Goal: Task Accomplishment & Management: Complete application form

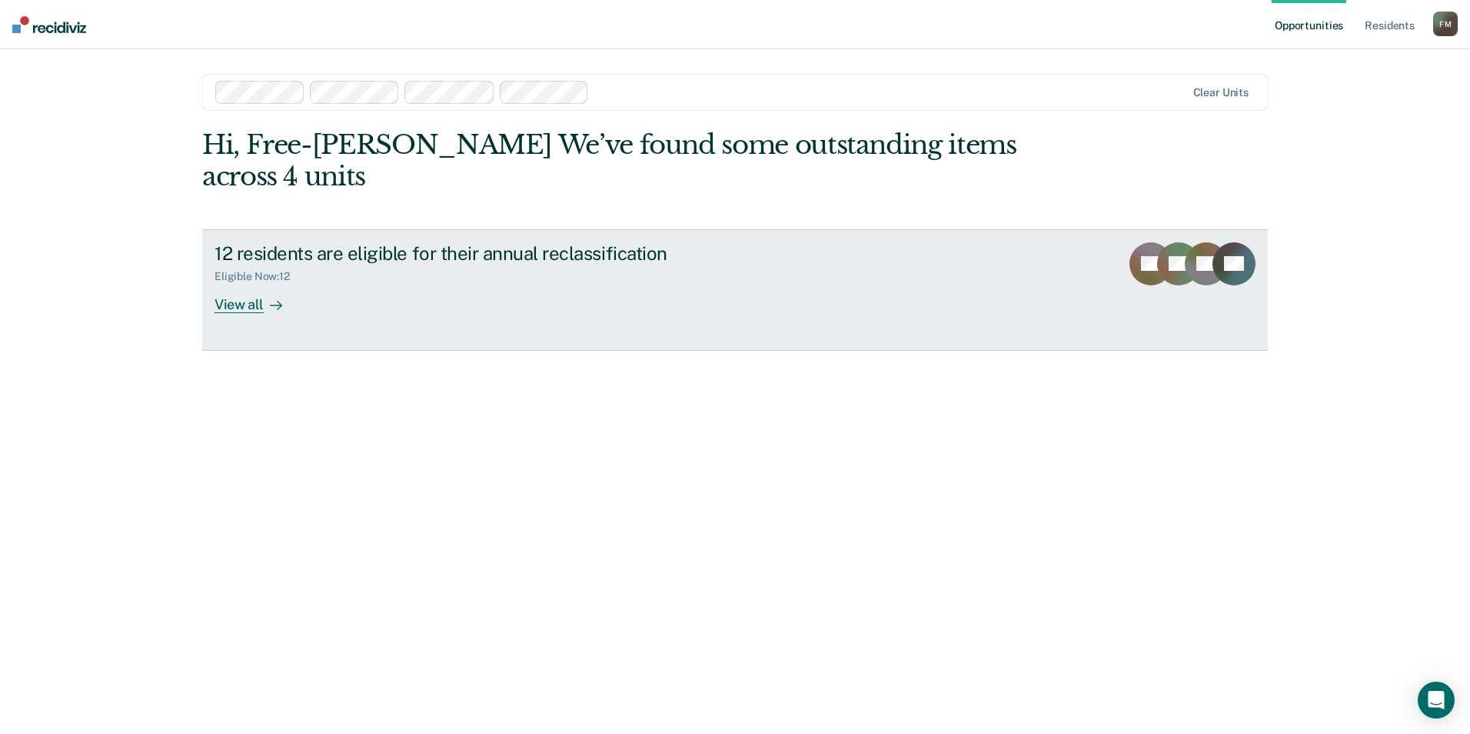
click at [231, 283] on div "View all" at bounding box center [258, 298] width 86 height 30
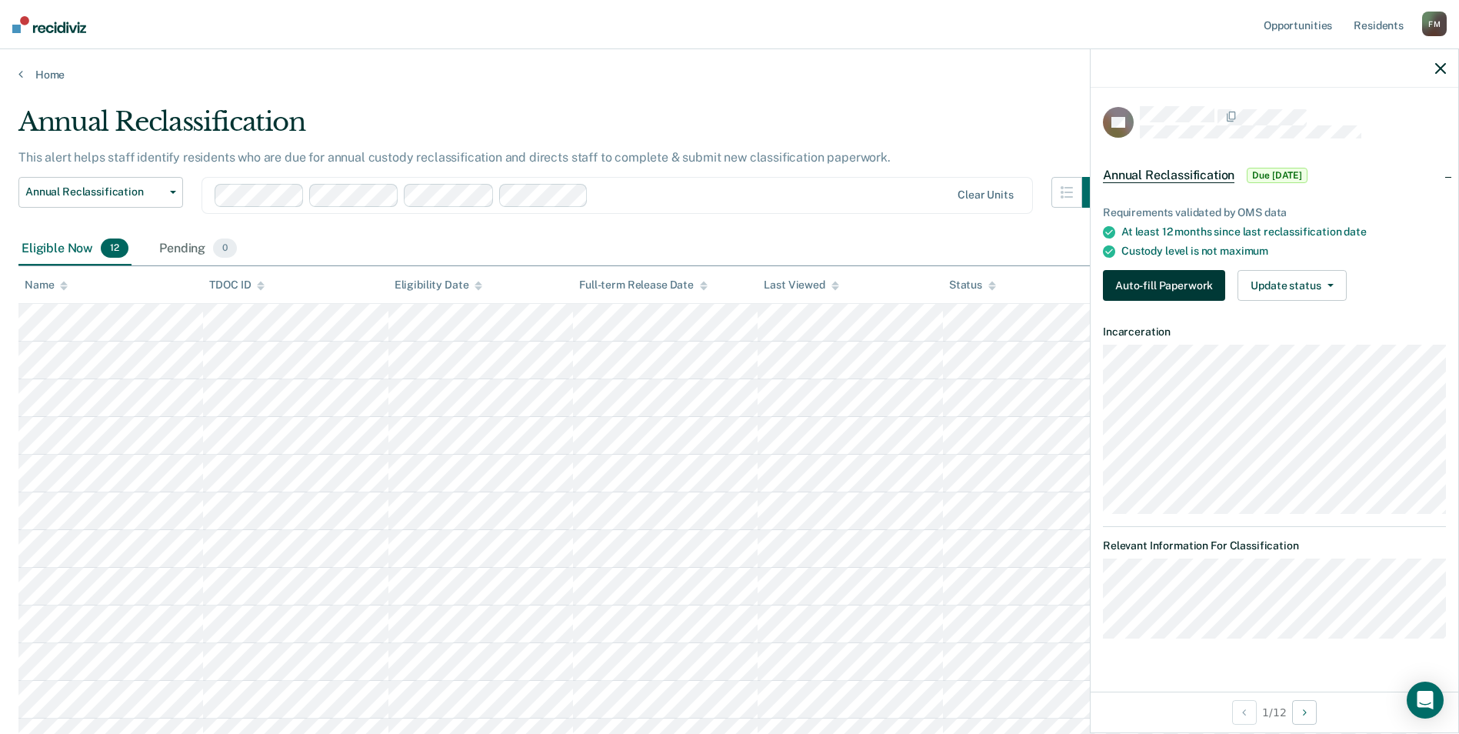
click at [1147, 284] on button "Auto-fill Paperwork" at bounding box center [1164, 285] width 122 height 31
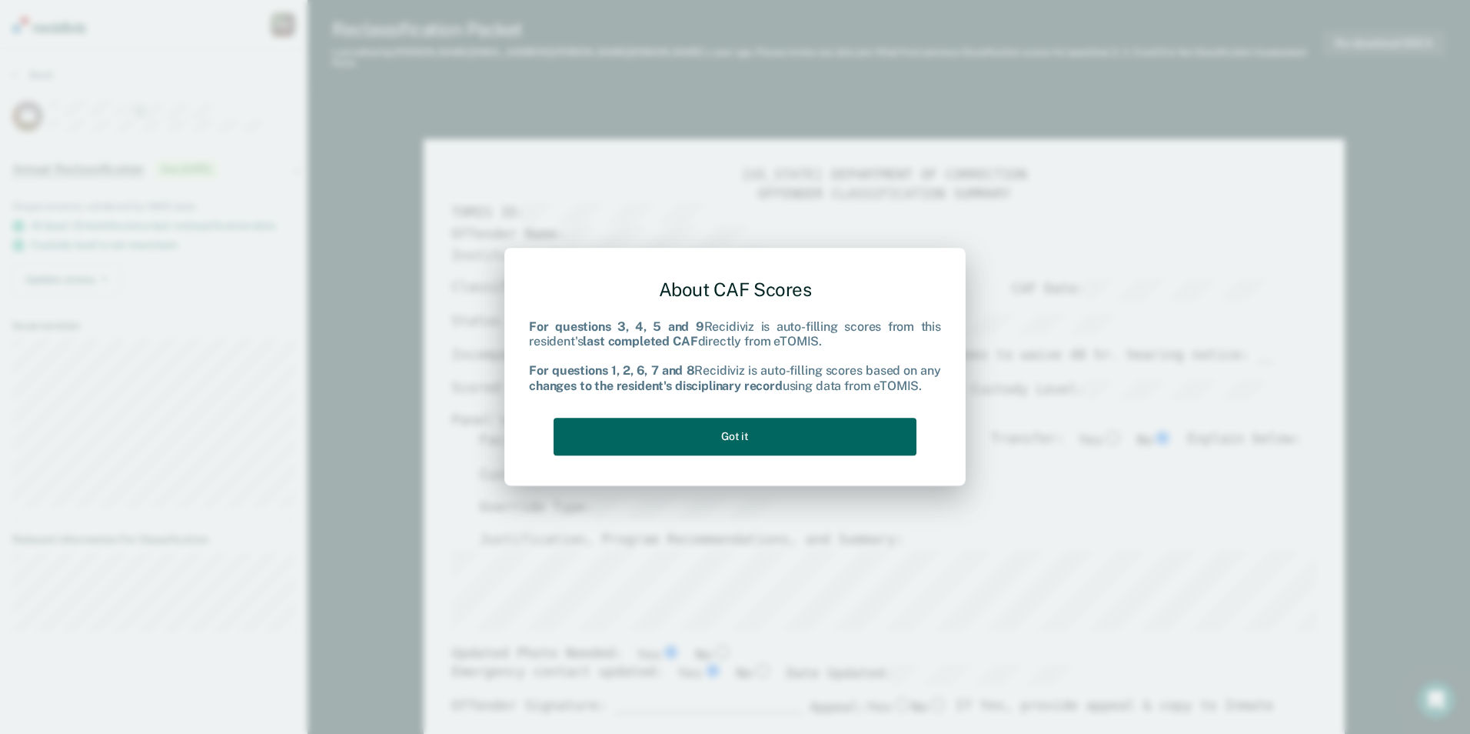
click at [732, 431] on button "Got it" at bounding box center [735, 437] width 363 height 38
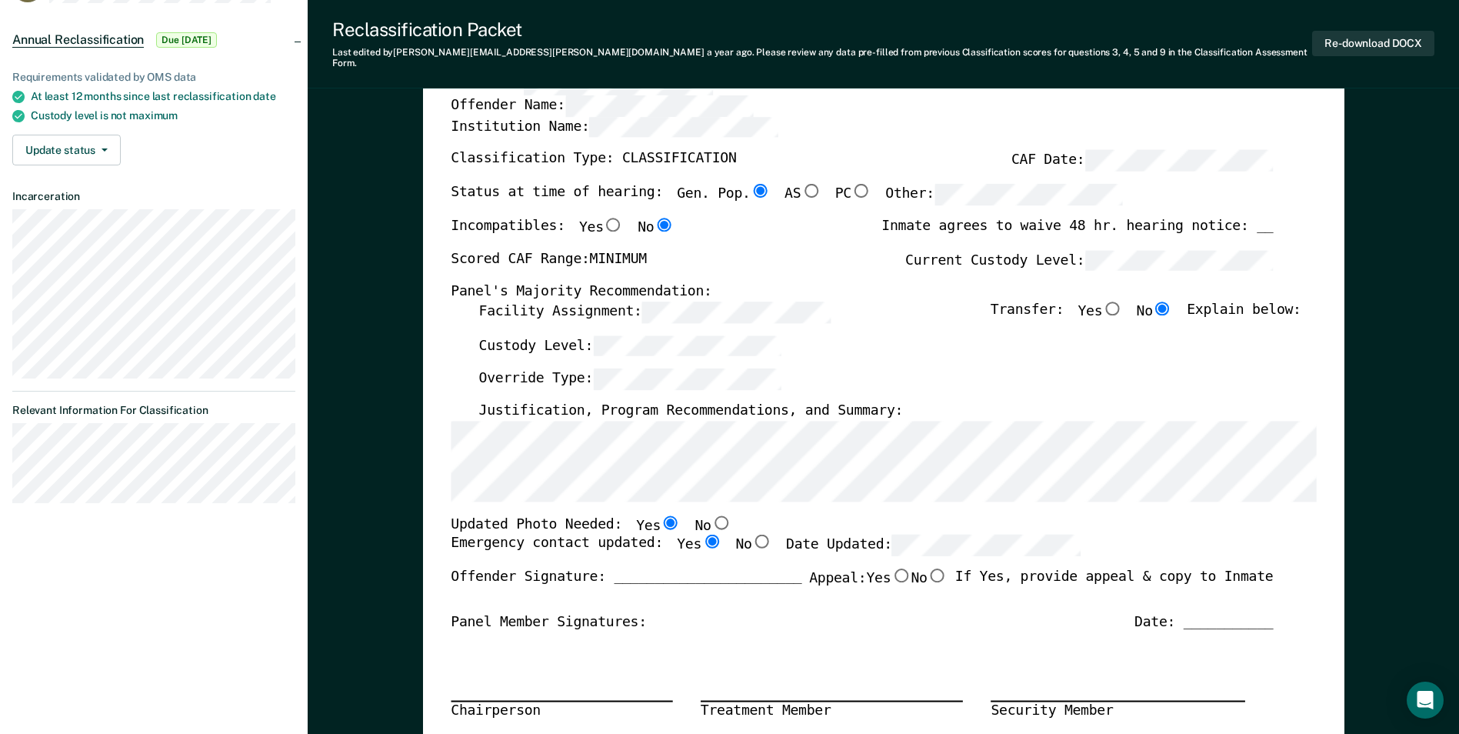
scroll to position [154, 0]
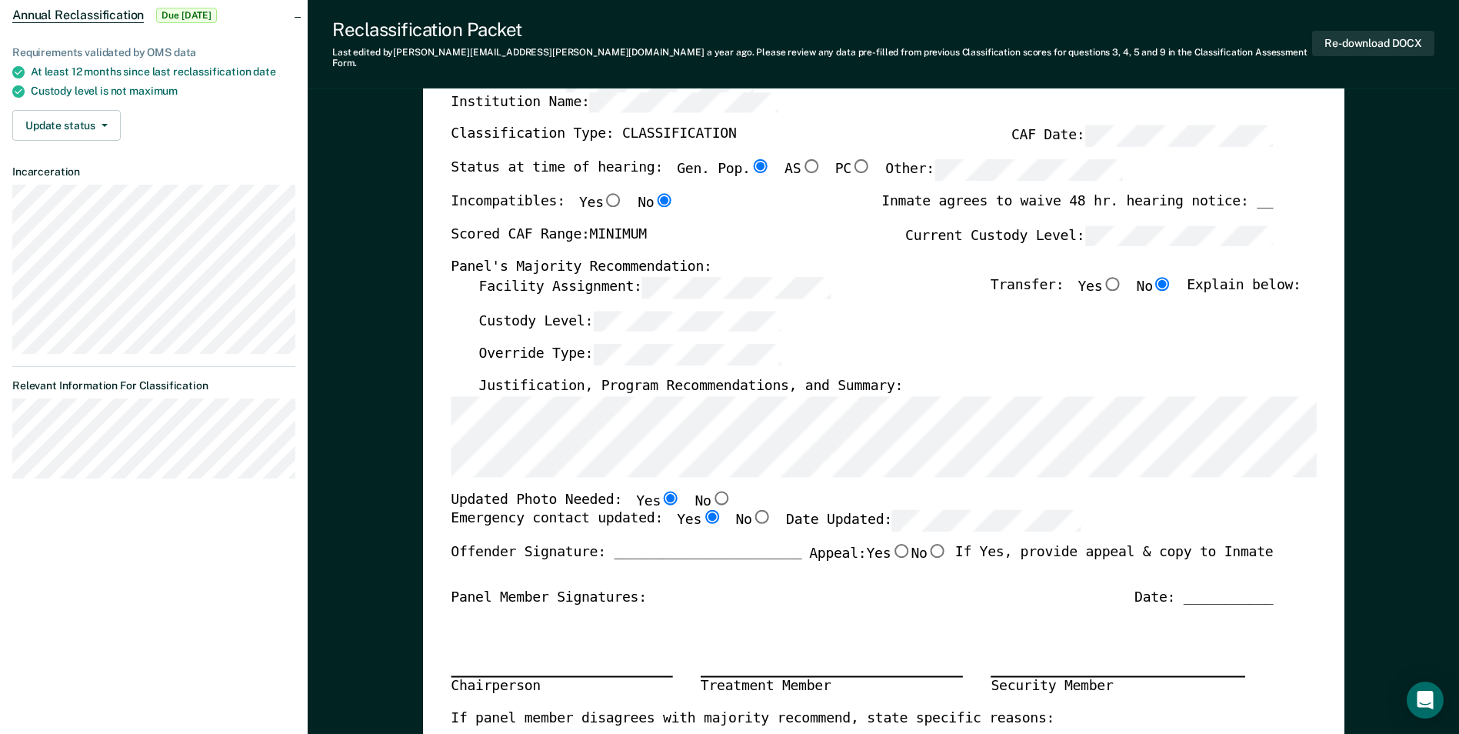
click at [754, 468] on div "[US_STATE] DEPARTMENT OF CORRECTION OFFENDER CLASSIFICATION SUMMARY TOMIS ID: O…" at bounding box center [883, 540] width 865 height 1054
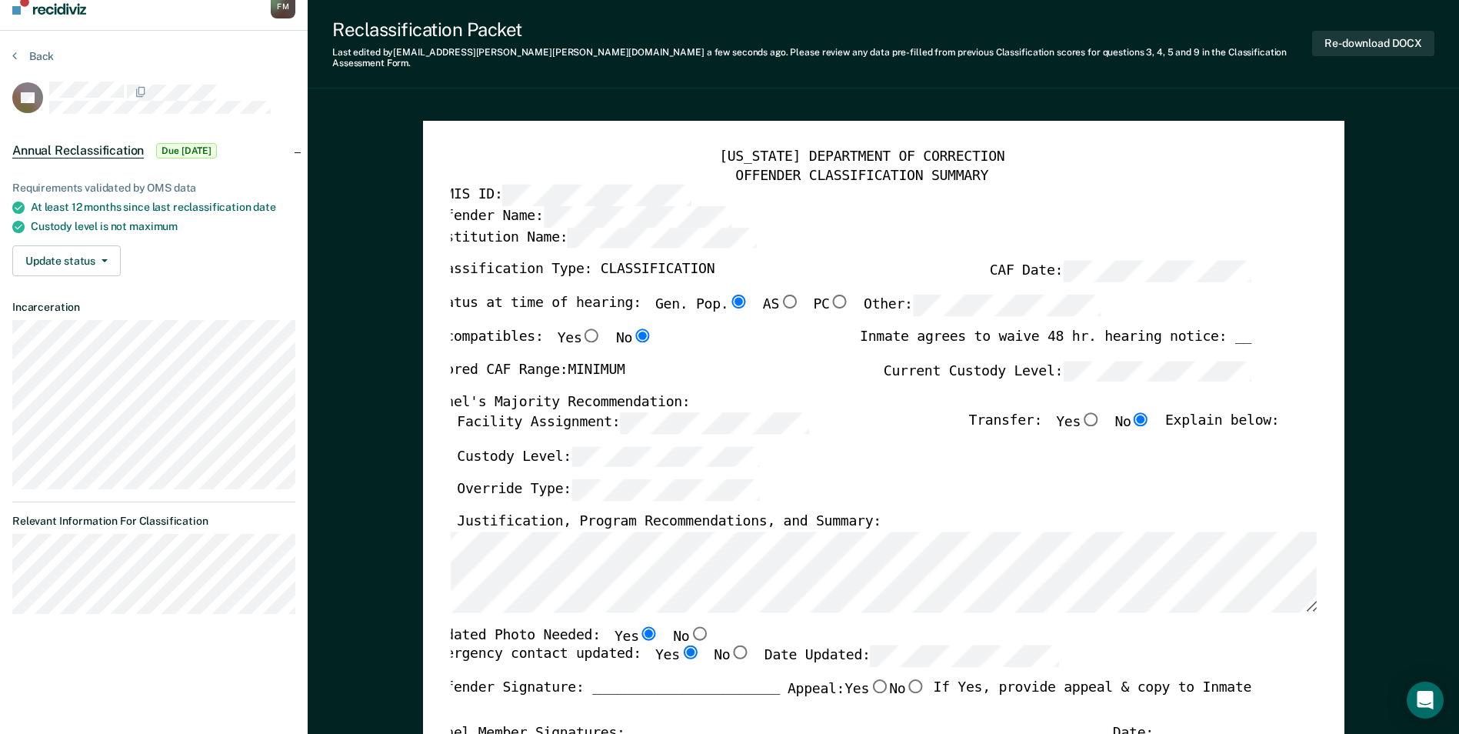
scroll to position [0, 0]
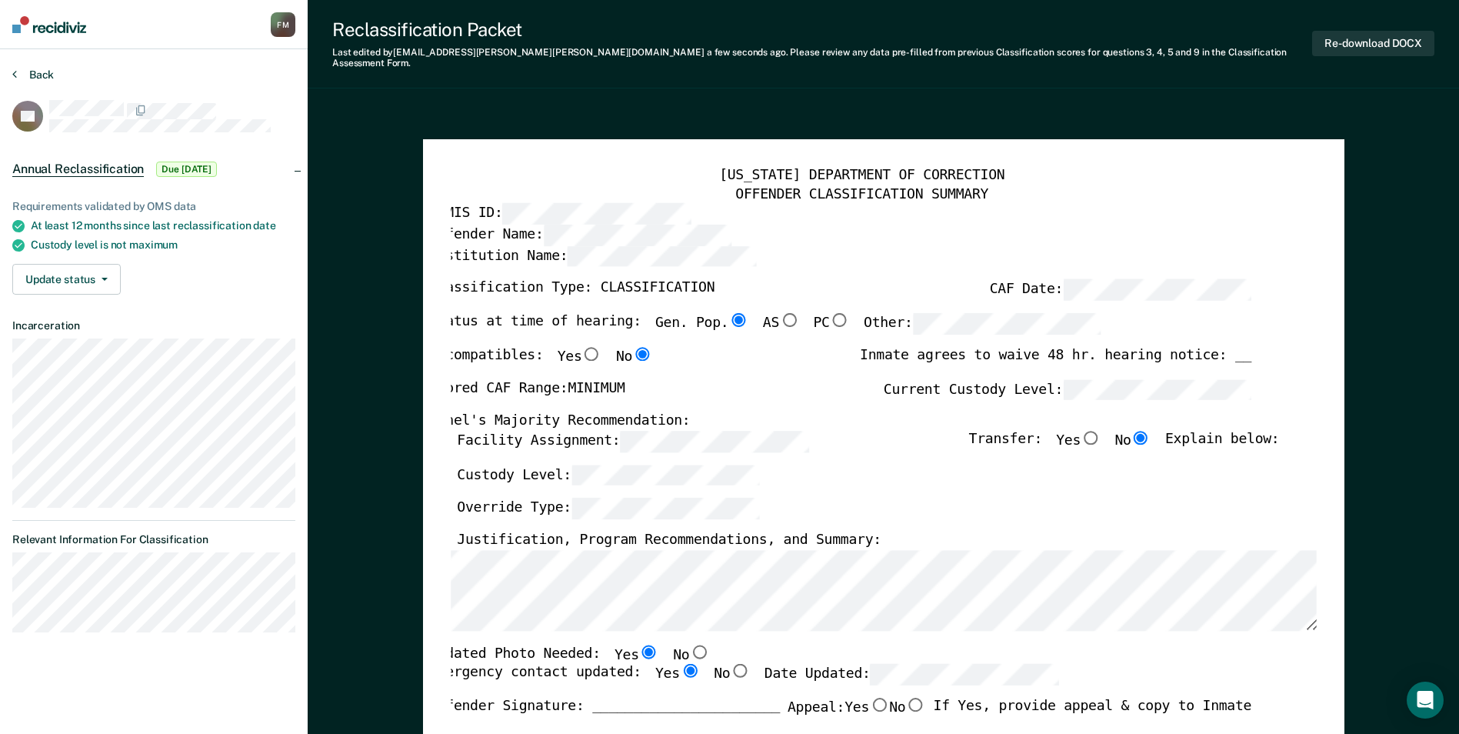
click at [46, 75] on button "Back" at bounding box center [33, 75] width 42 height 14
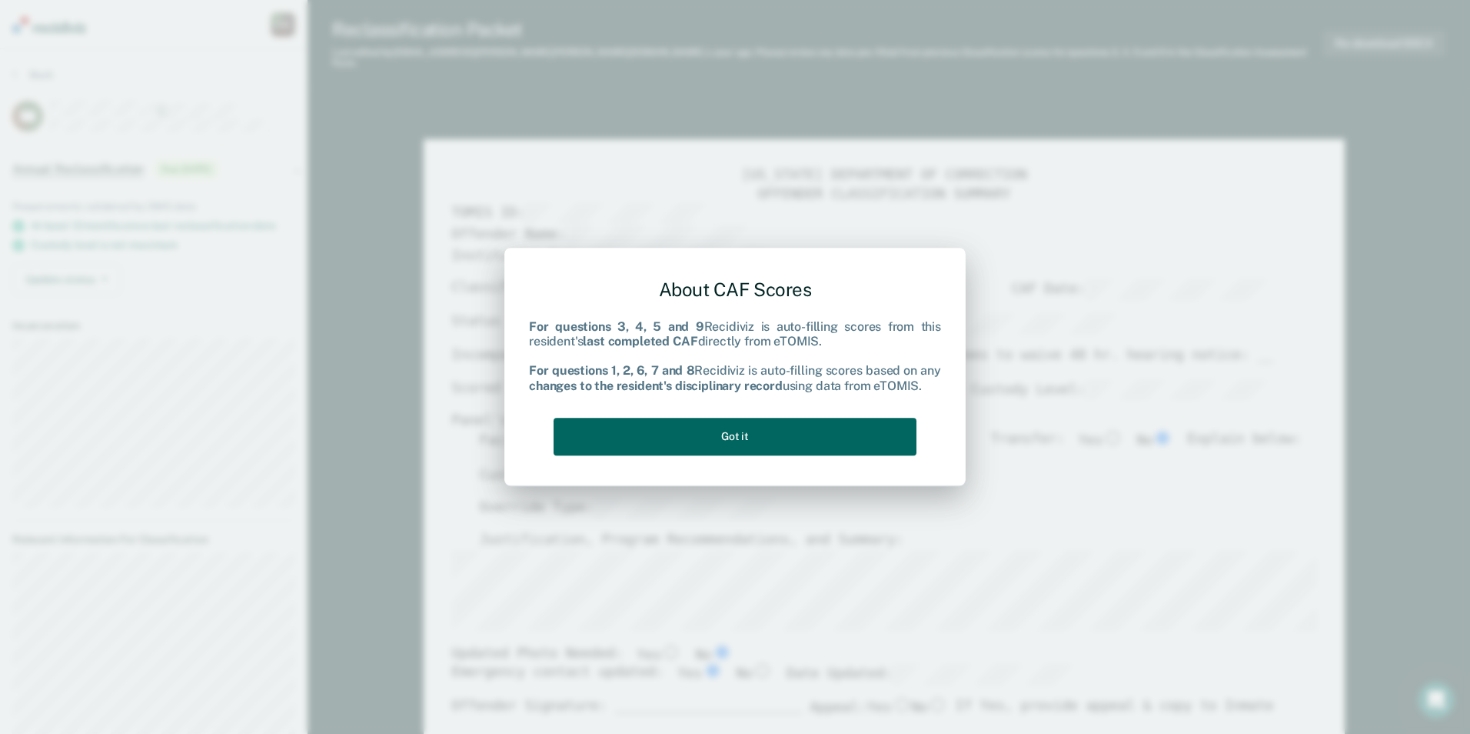
click at [756, 430] on button "Got it" at bounding box center [735, 437] width 363 height 38
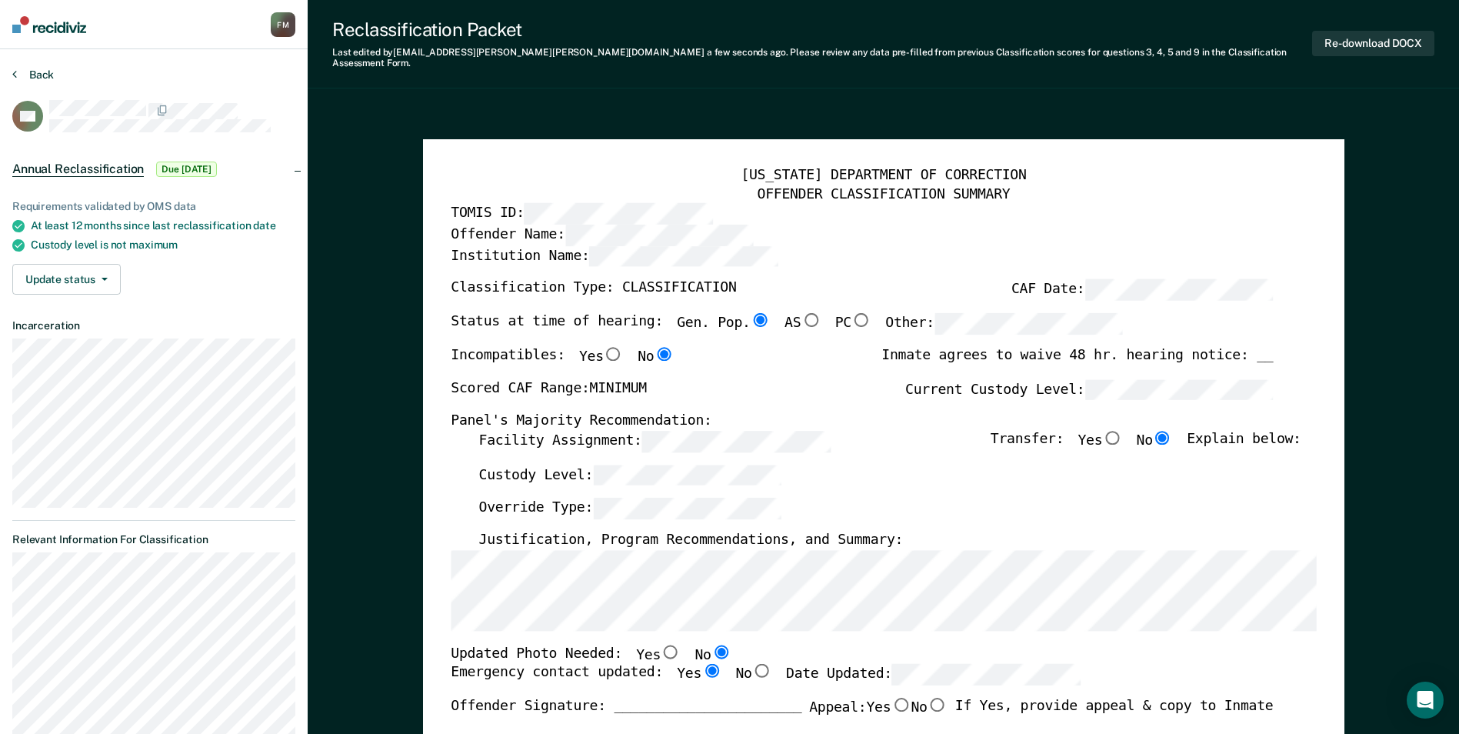
click at [36, 72] on button "Back" at bounding box center [33, 75] width 42 height 14
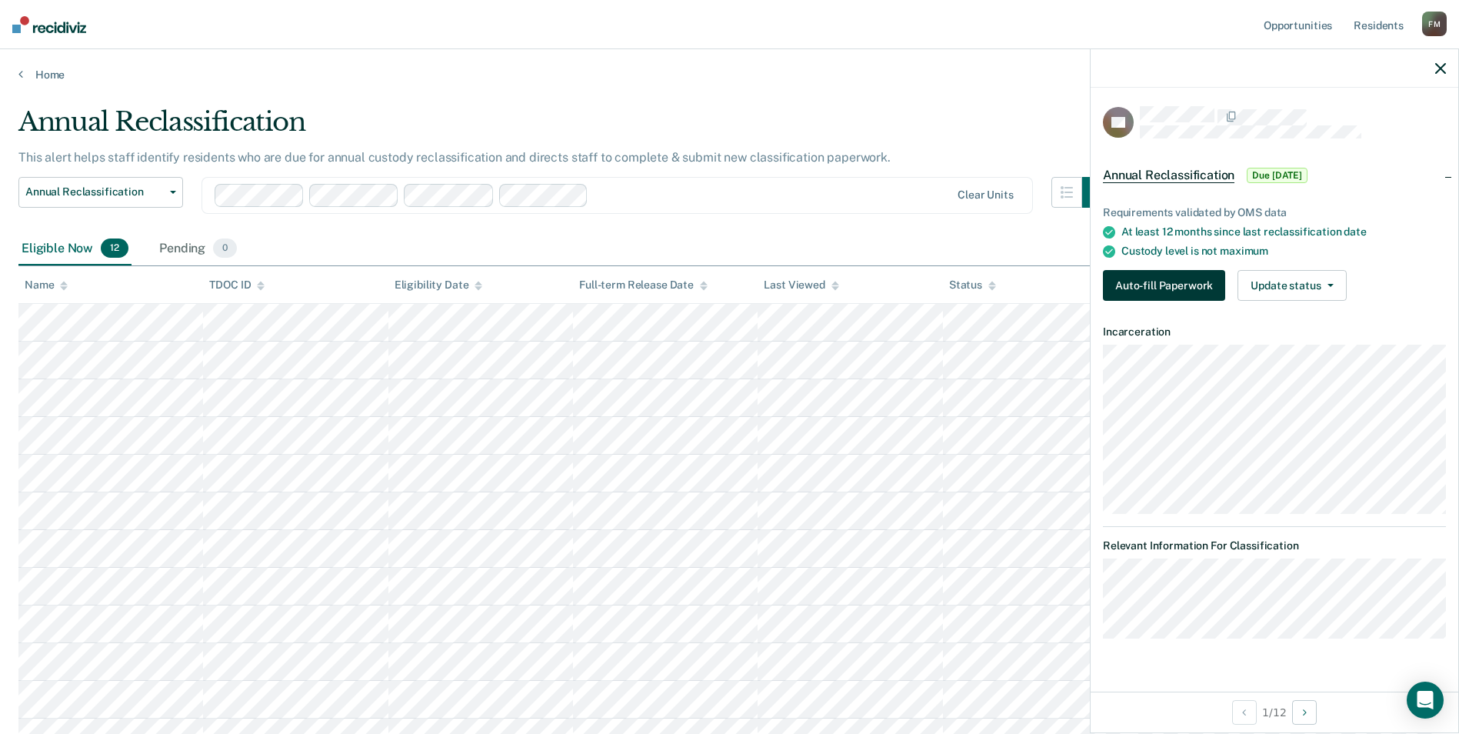
click at [1152, 278] on button "Auto-fill Paperwork" at bounding box center [1164, 285] width 122 height 31
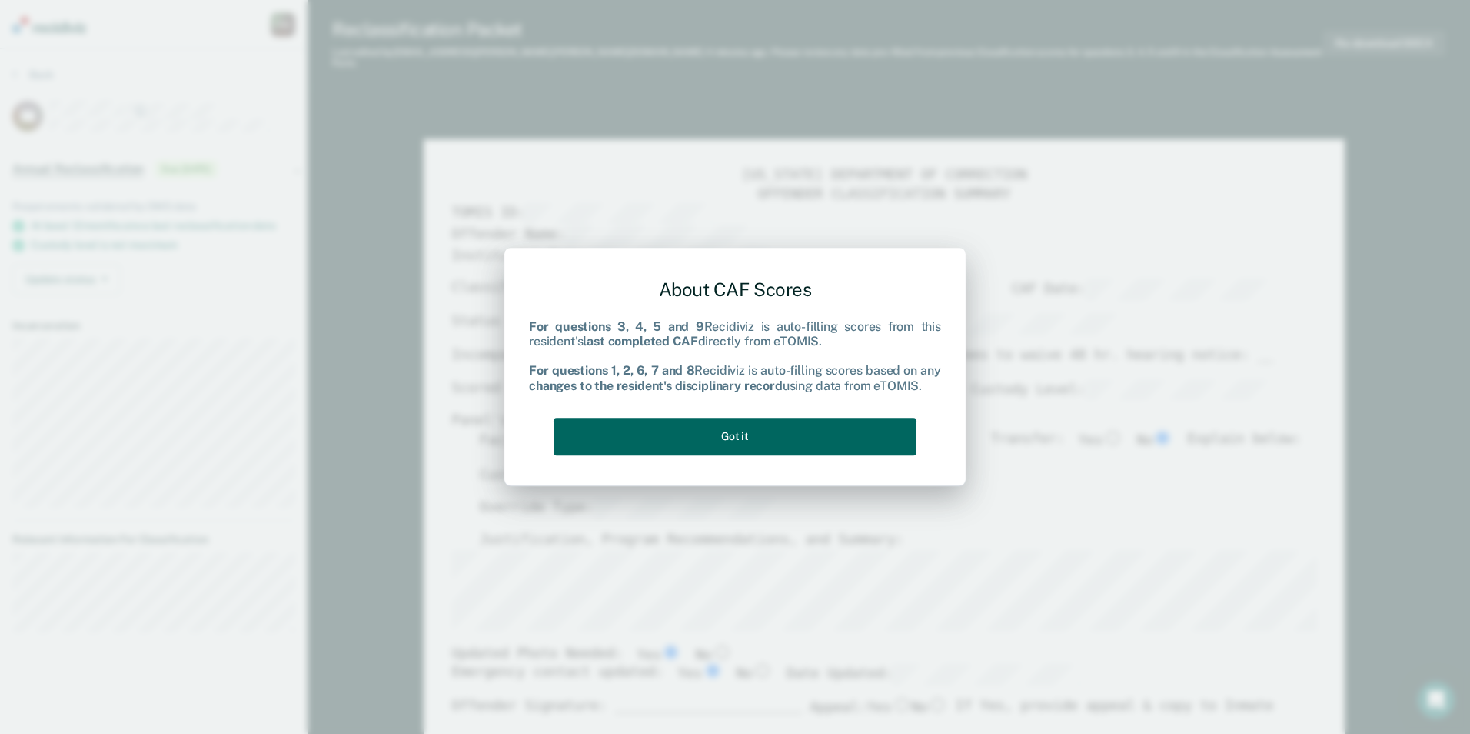
click at [758, 439] on button "Got it" at bounding box center [735, 437] width 363 height 38
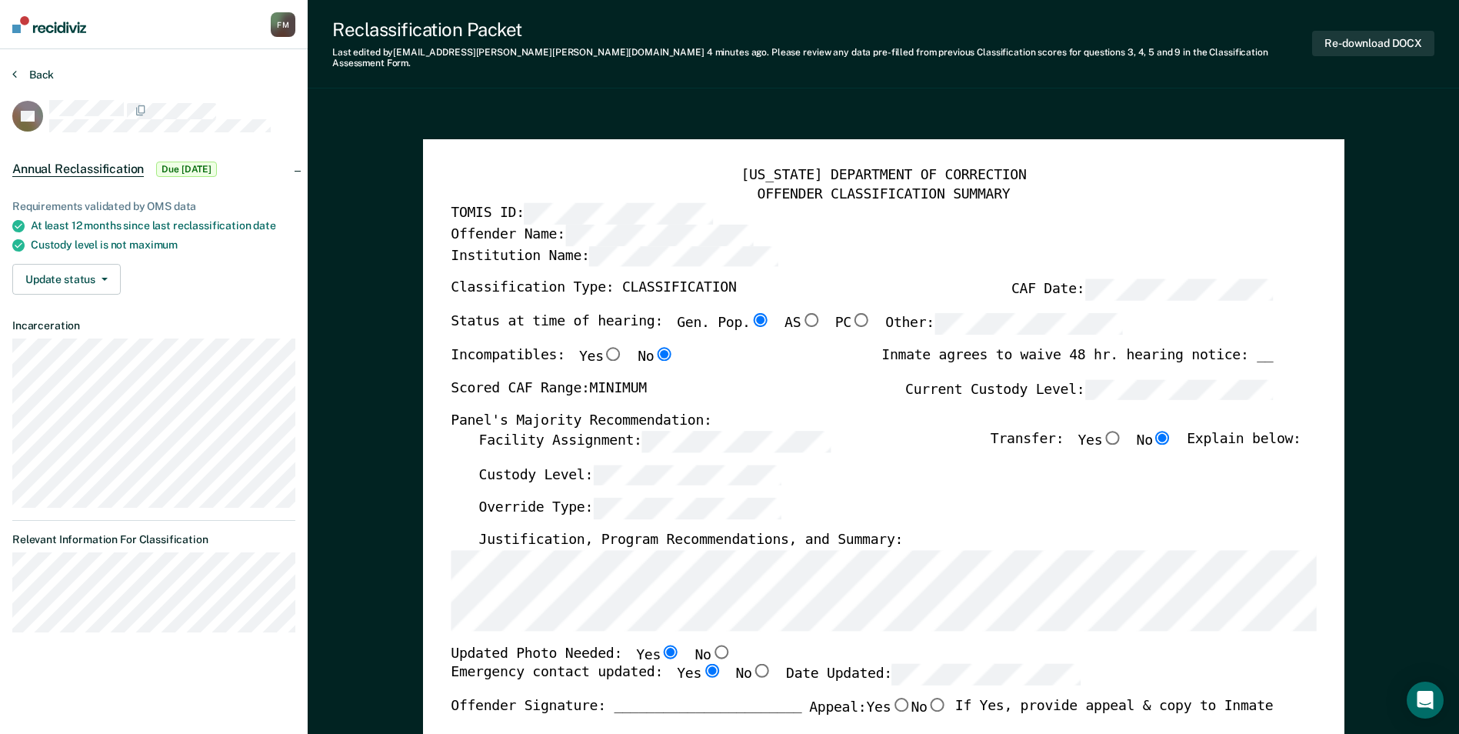
click at [25, 72] on button "Back" at bounding box center [33, 75] width 42 height 14
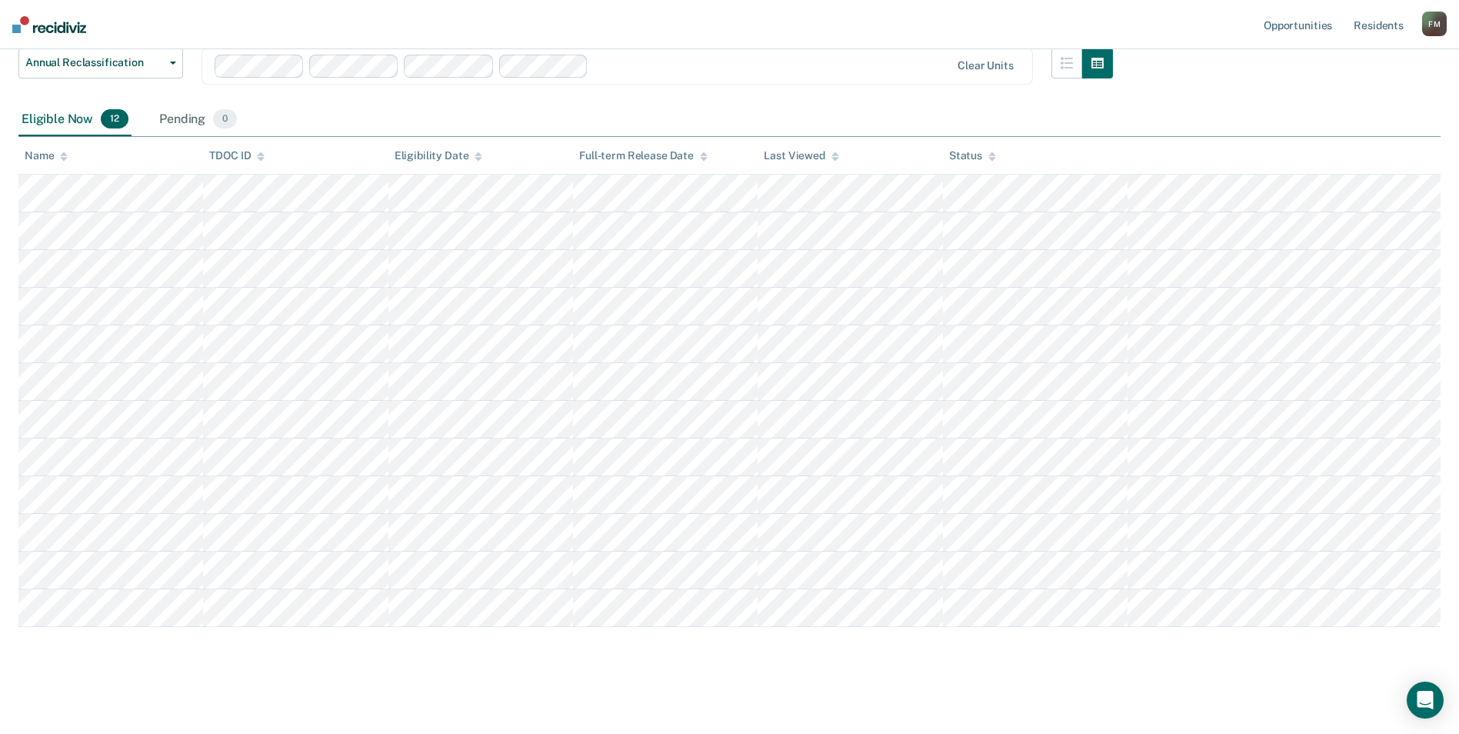
scroll to position [133, 0]
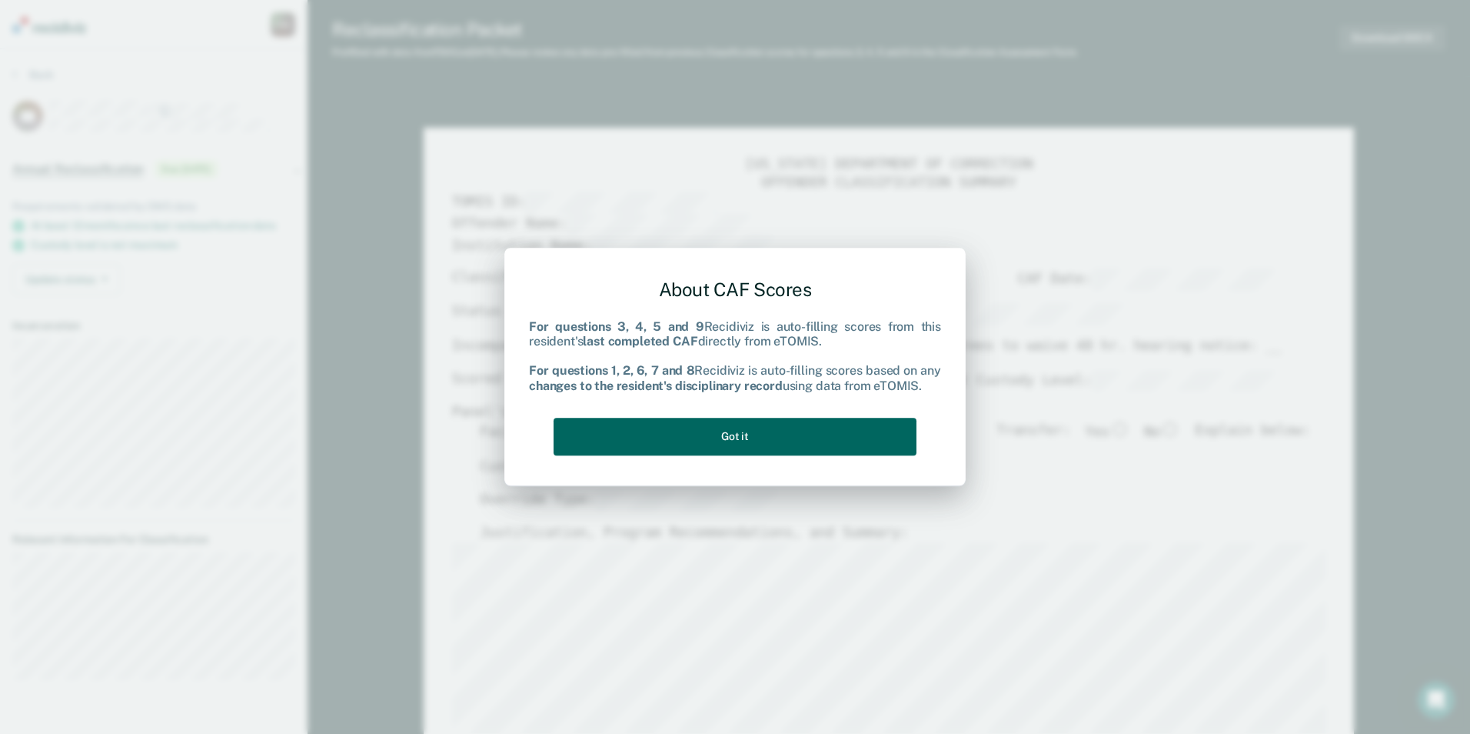
click at [688, 438] on button "Got it" at bounding box center [735, 437] width 363 height 38
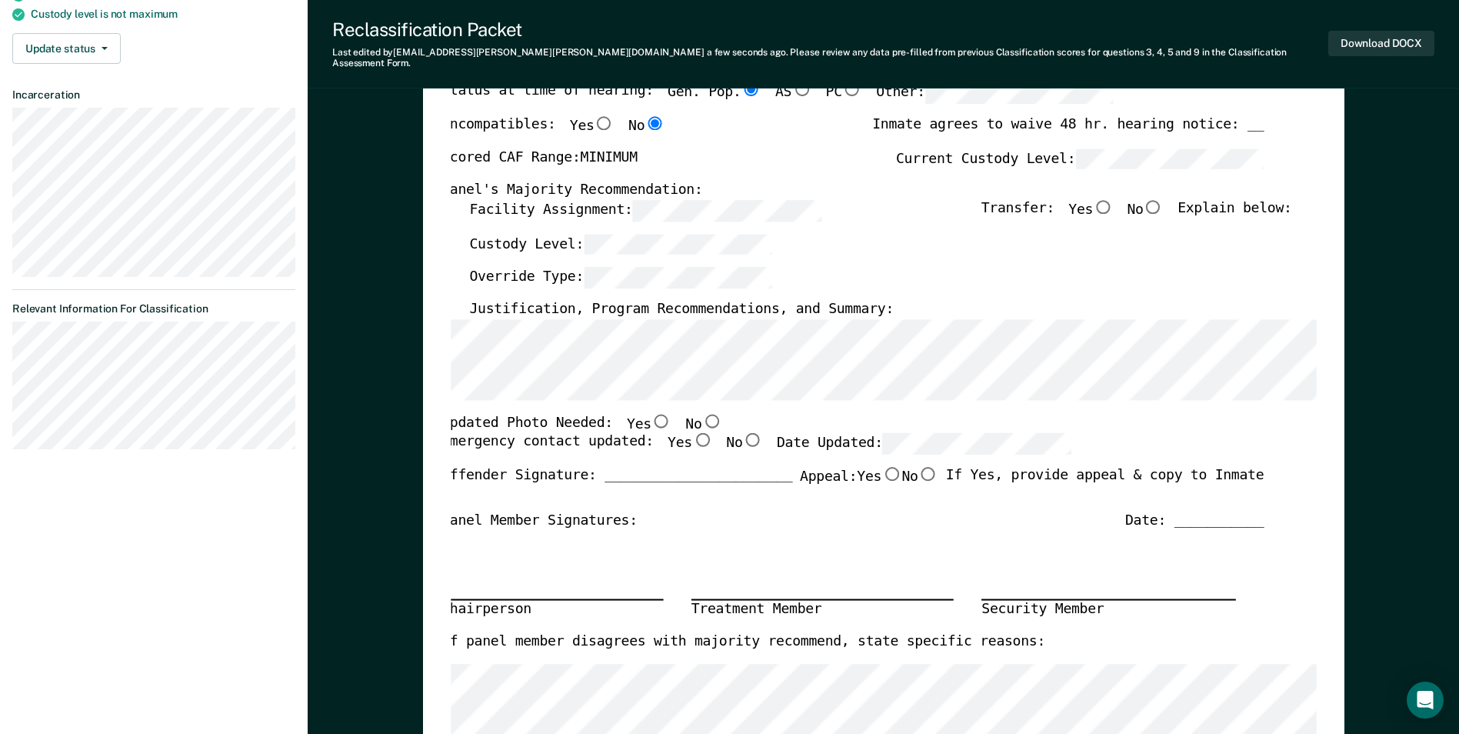
scroll to position [0, 8]
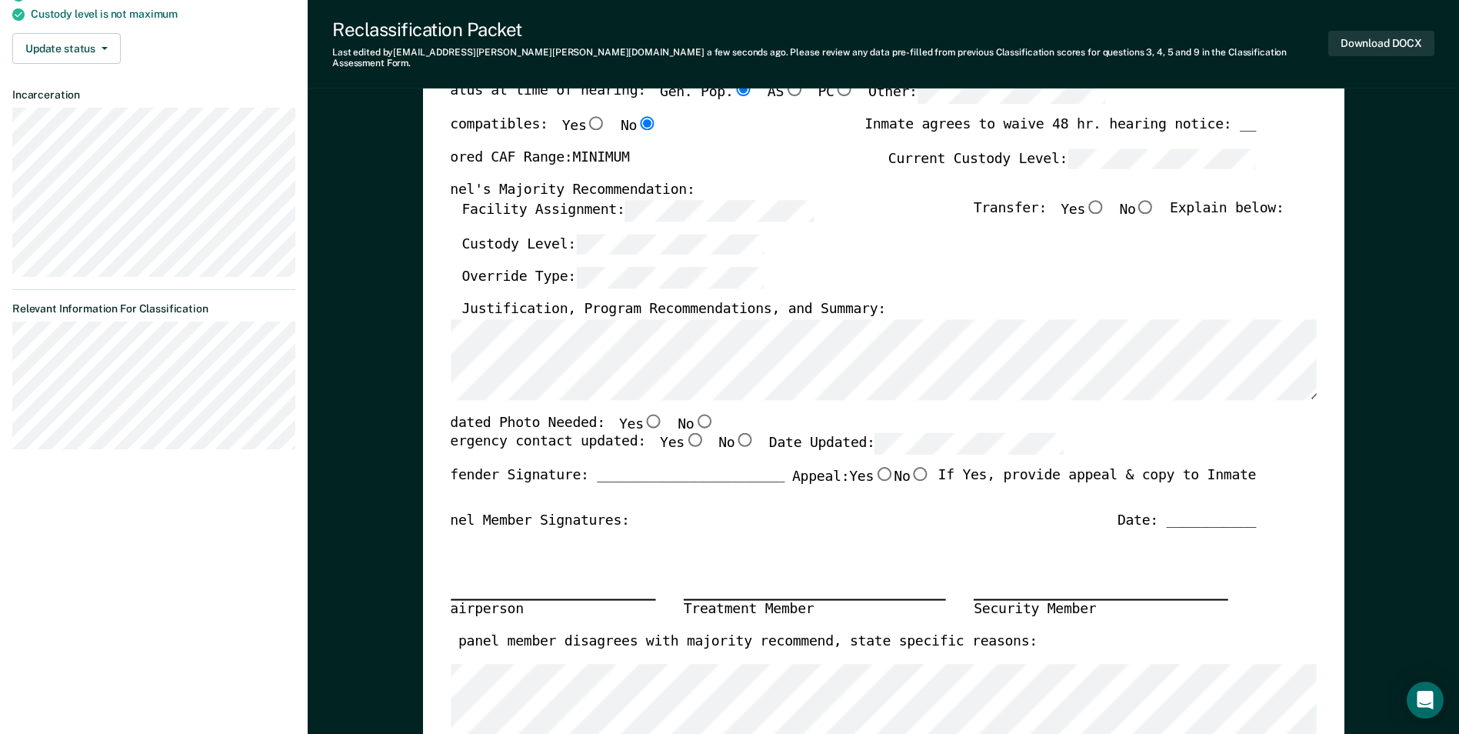
click at [694, 413] on input "No" at bounding box center [704, 420] width 20 height 14
type textarea "x"
radio input "true"
click at [684, 433] on input "Yes" at bounding box center [694, 440] width 20 height 14
type textarea "x"
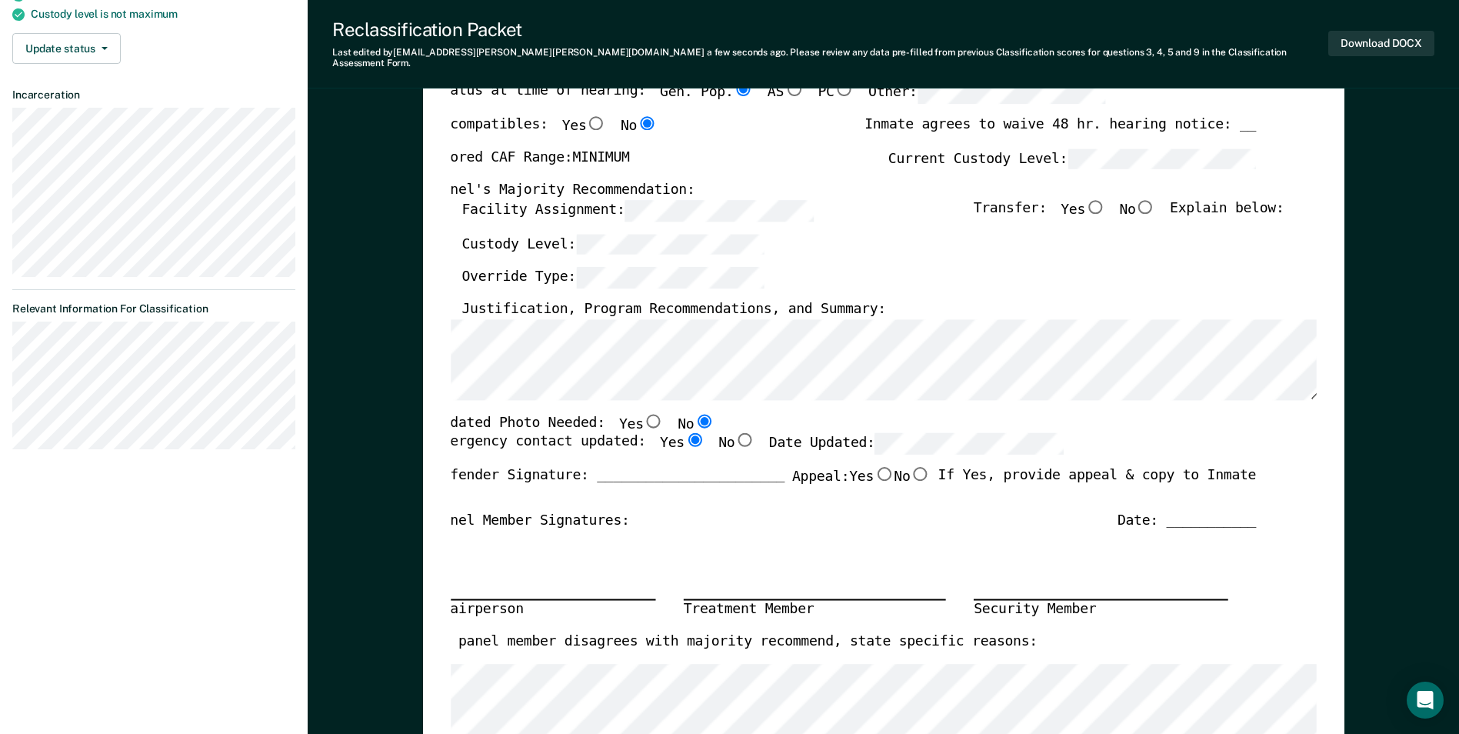
radio input "true"
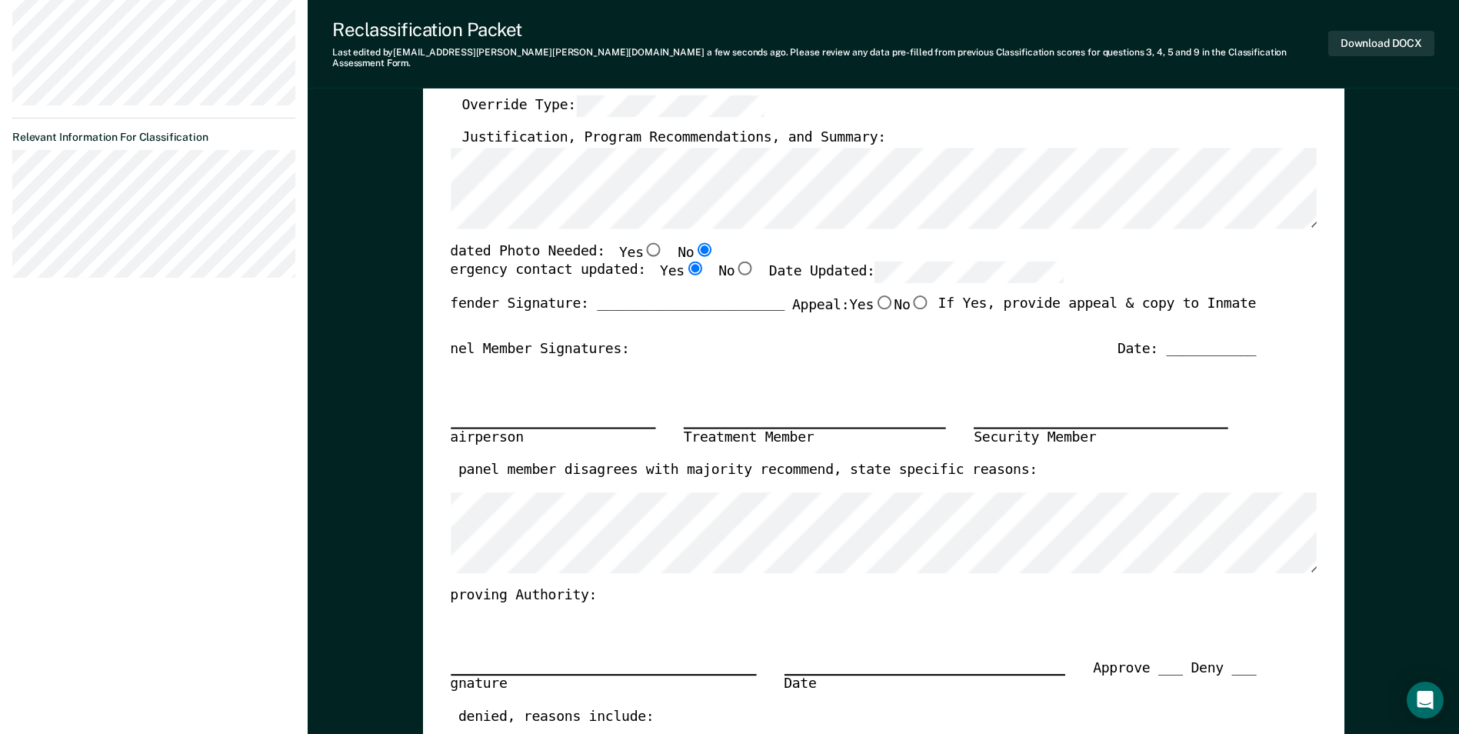
scroll to position [0, 0]
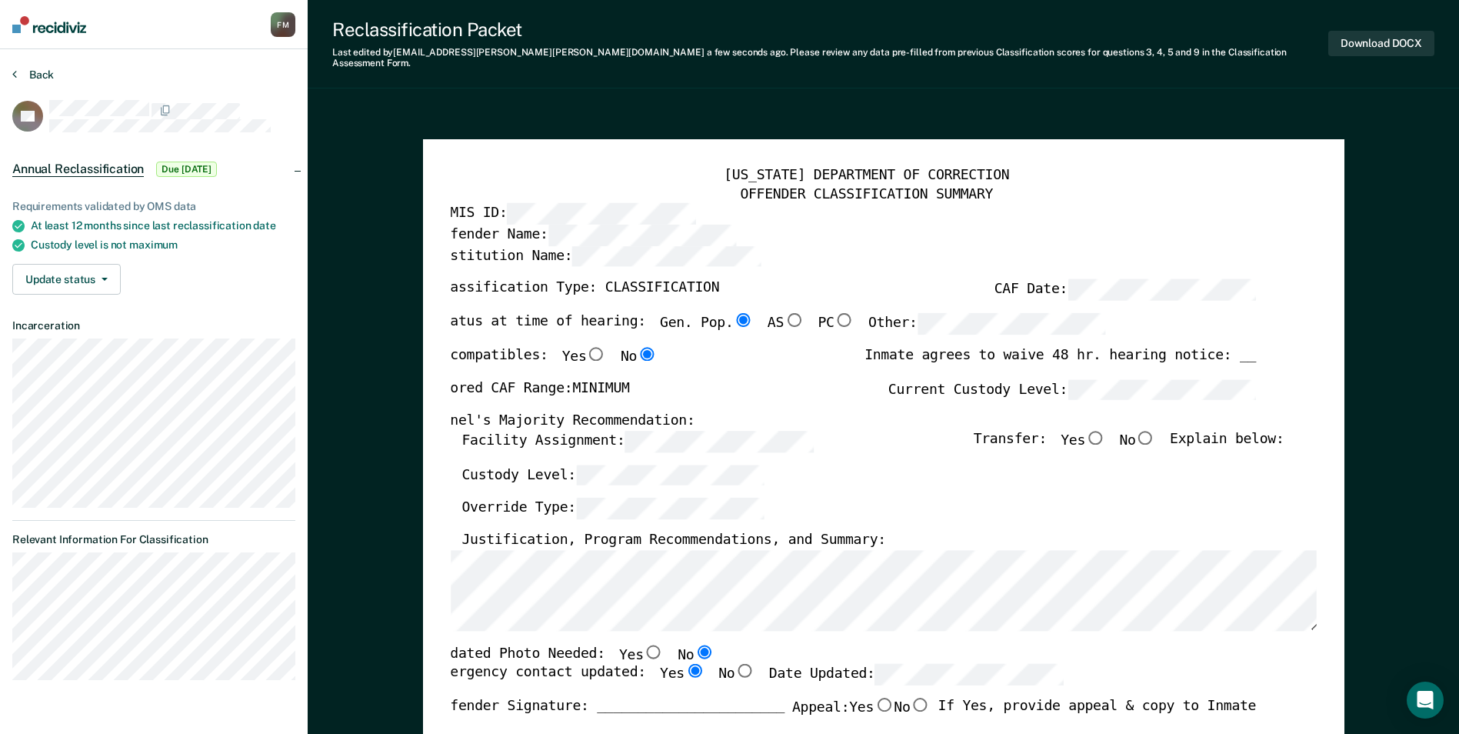
click at [34, 73] on button "Back" at bounding box center [33, 75] width 42 height 14
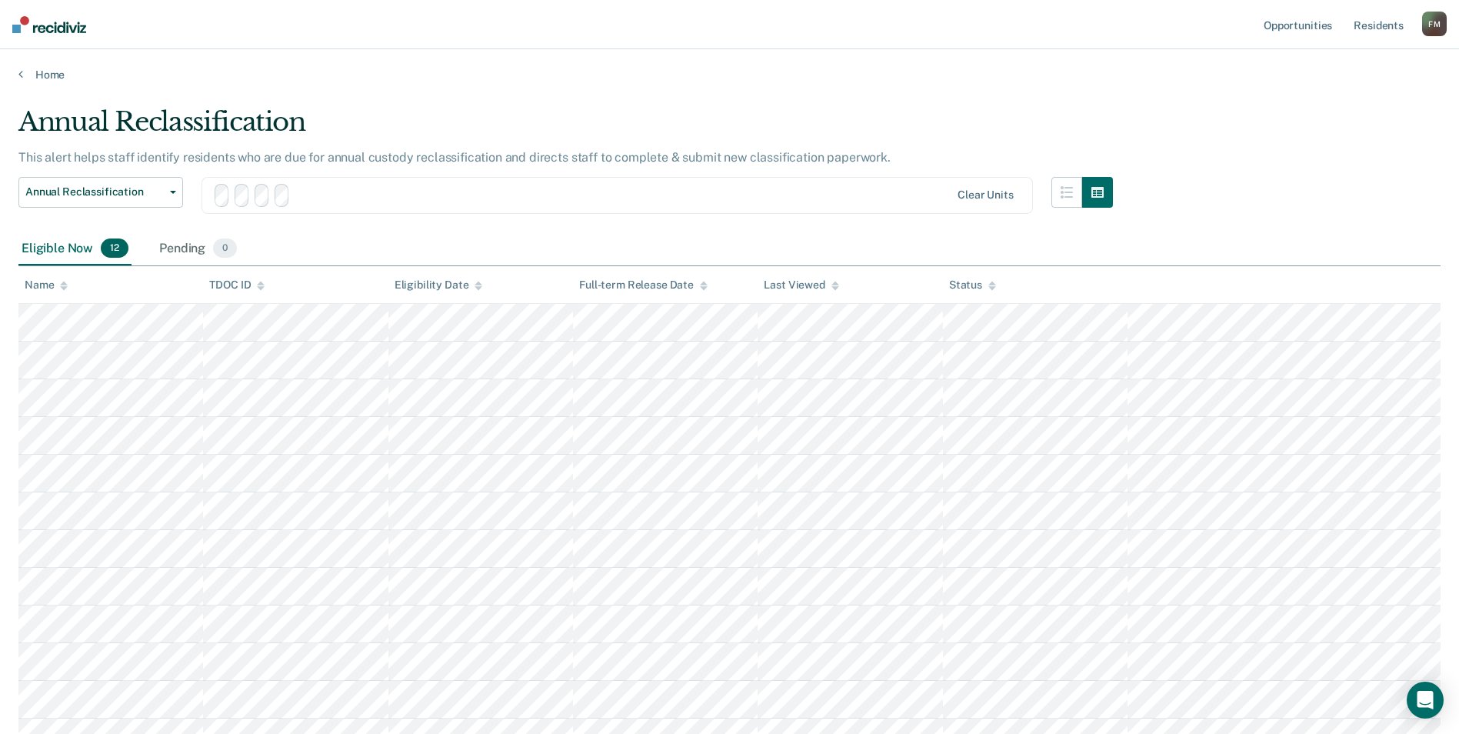
scroll to position [133, 0]
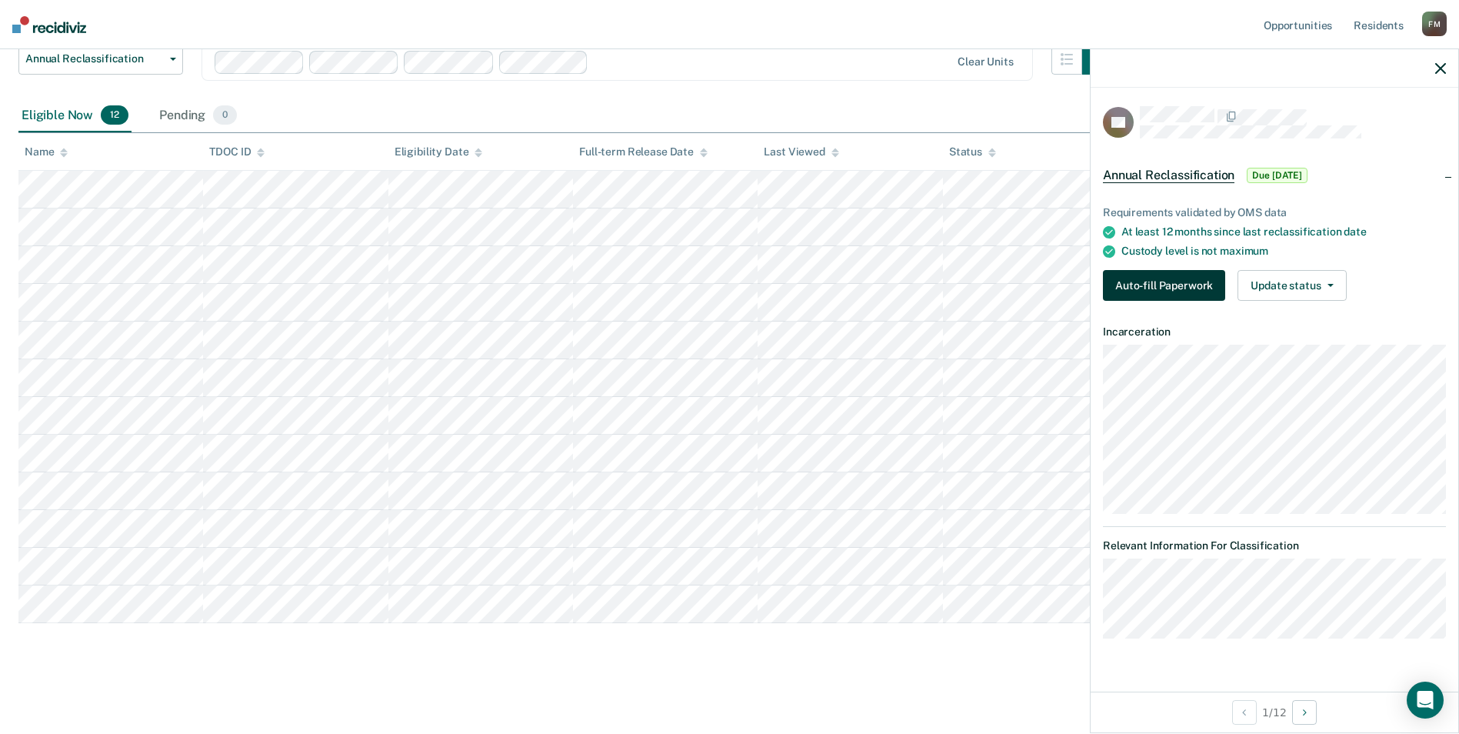
click at [1186, 281] on button "Auto-fill Paperwork" at bounding box center [1164, 285] width 122 height 31
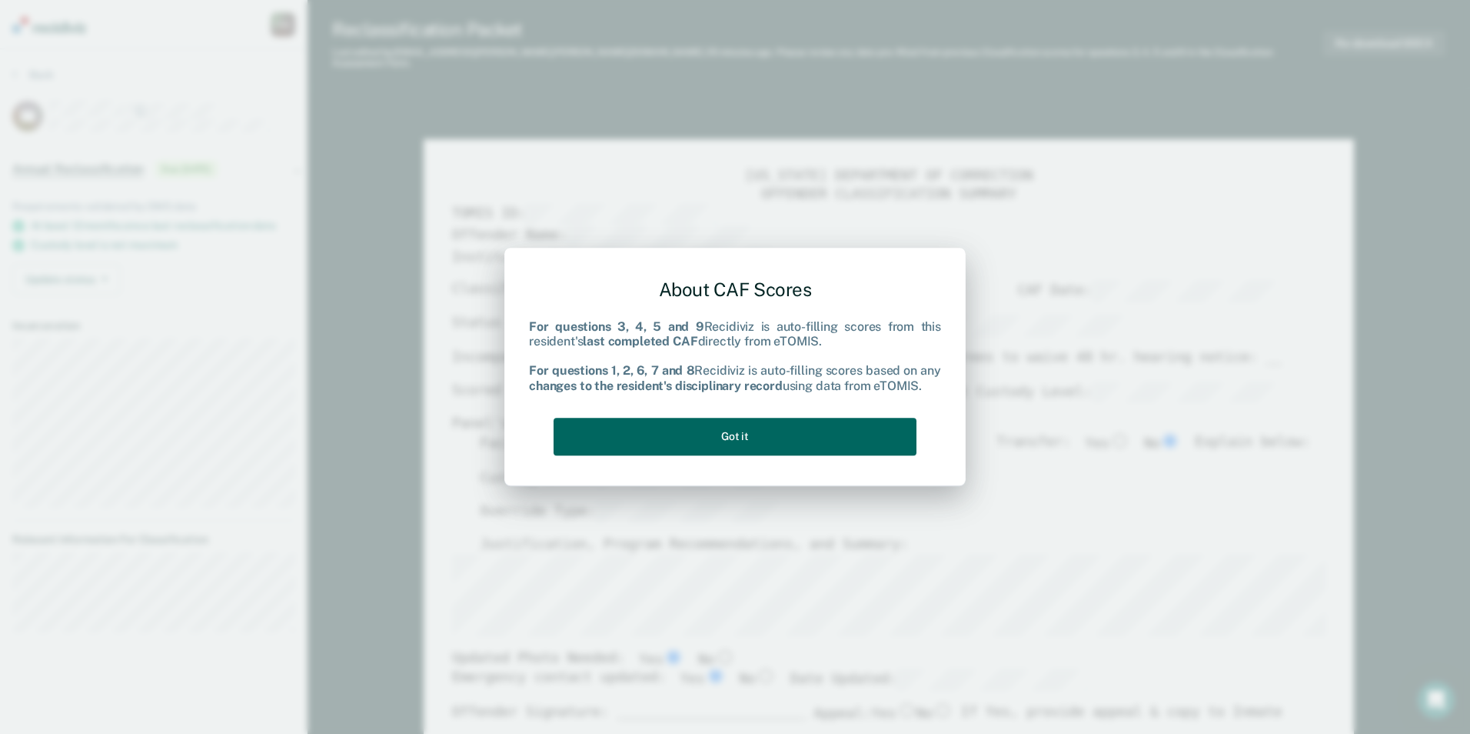
click at [845, 439] on button "Got it" at bounding box center [735, 437] width 363 height 38
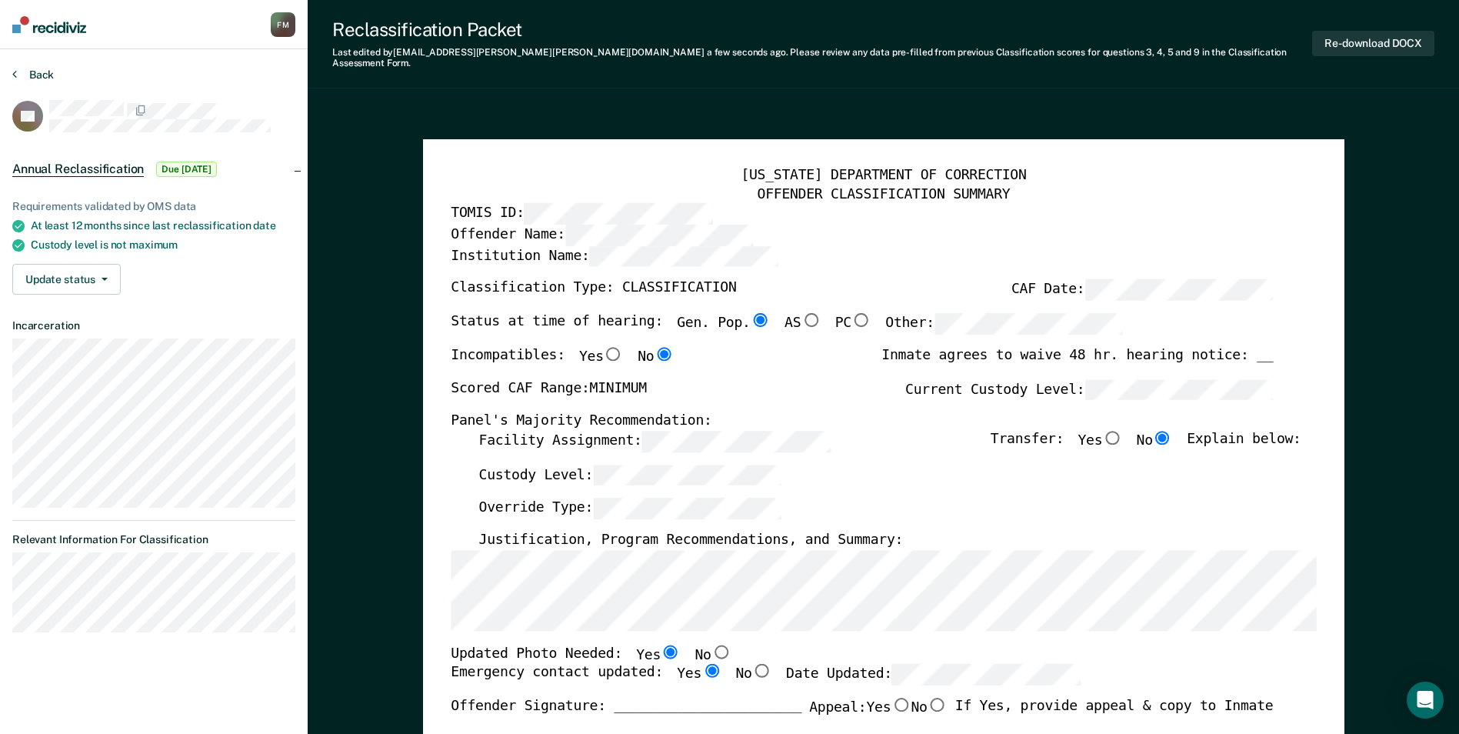
click at [42, 69] on button "Back" at bounding box center [33, 75] width 42 height 14
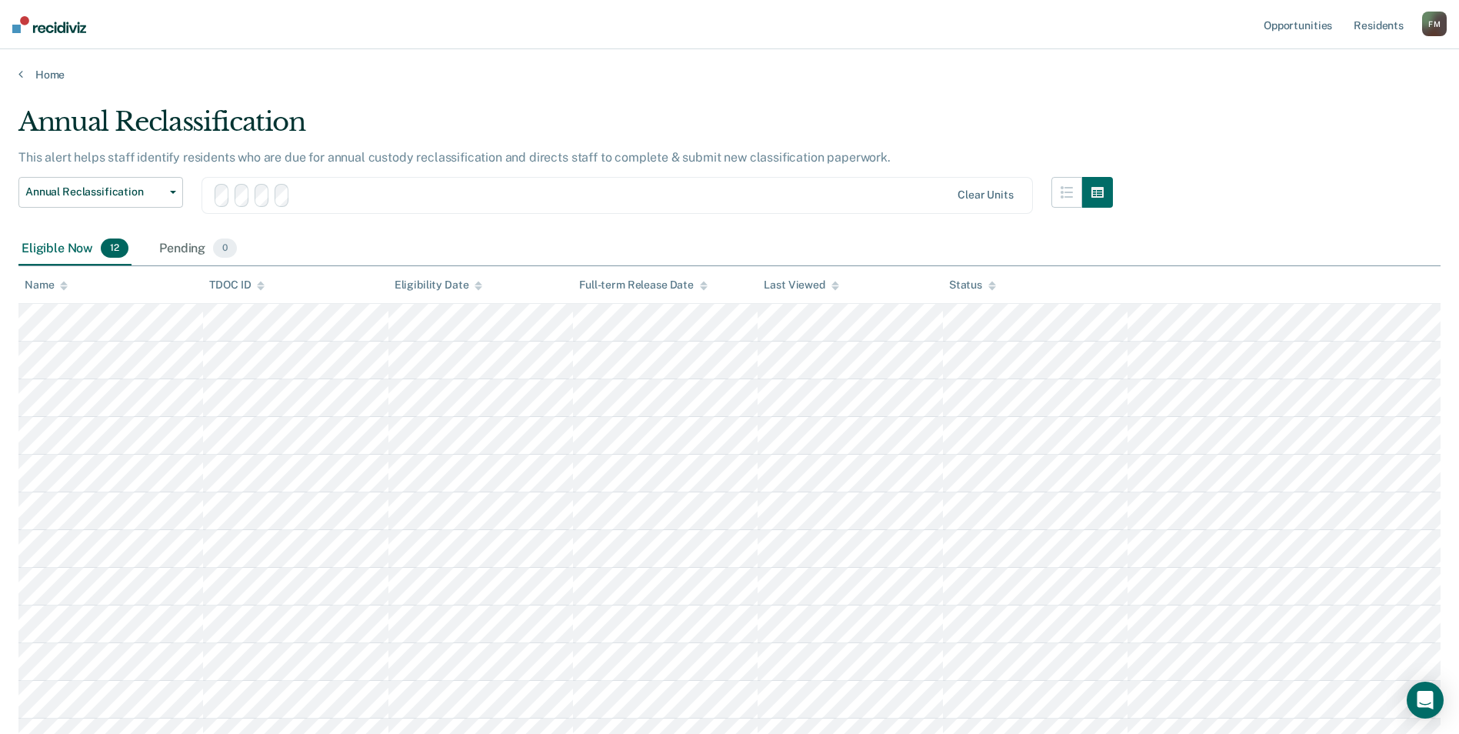
scroll to position [133, 0]
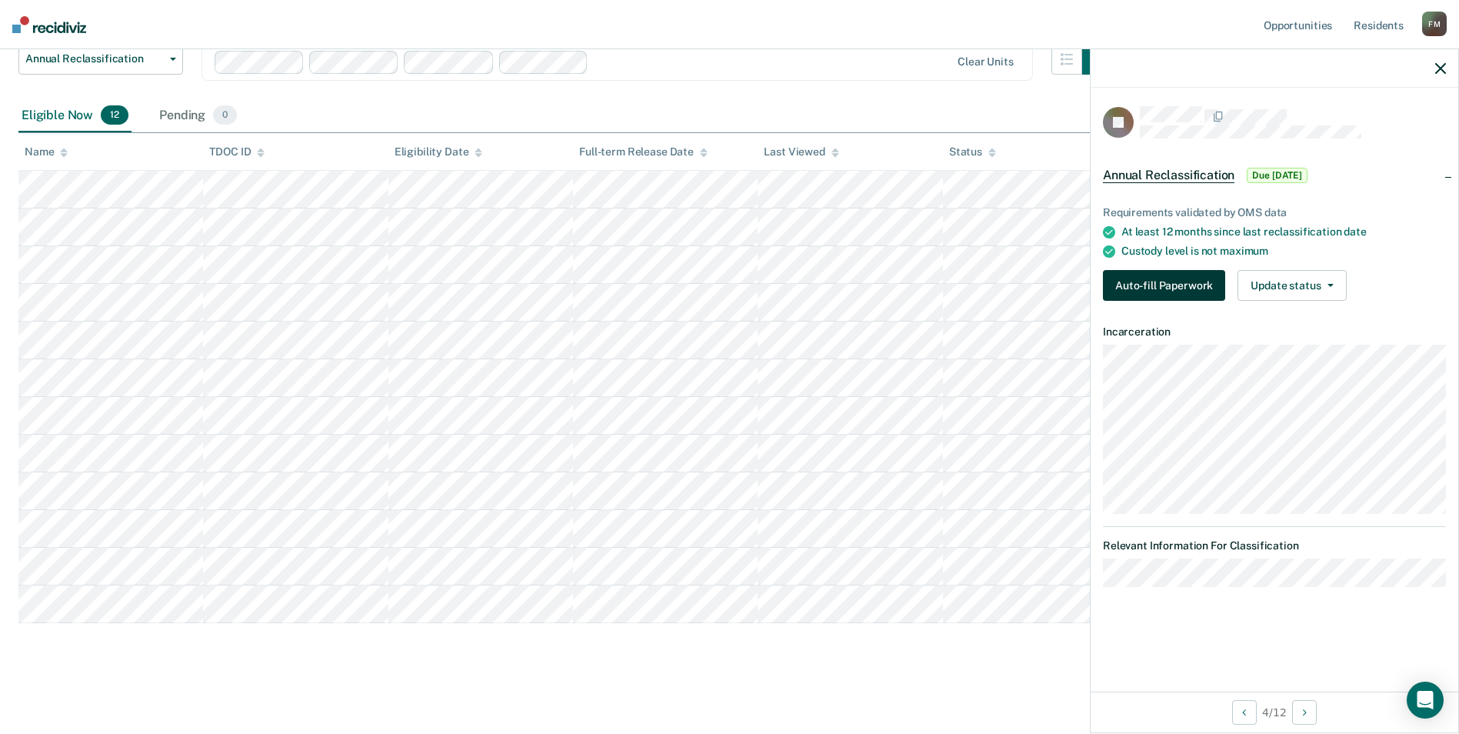
click at [1139, 278] on button "Auto-fill Paperwork" at bounding box center [1164, 285] width 122 height 31
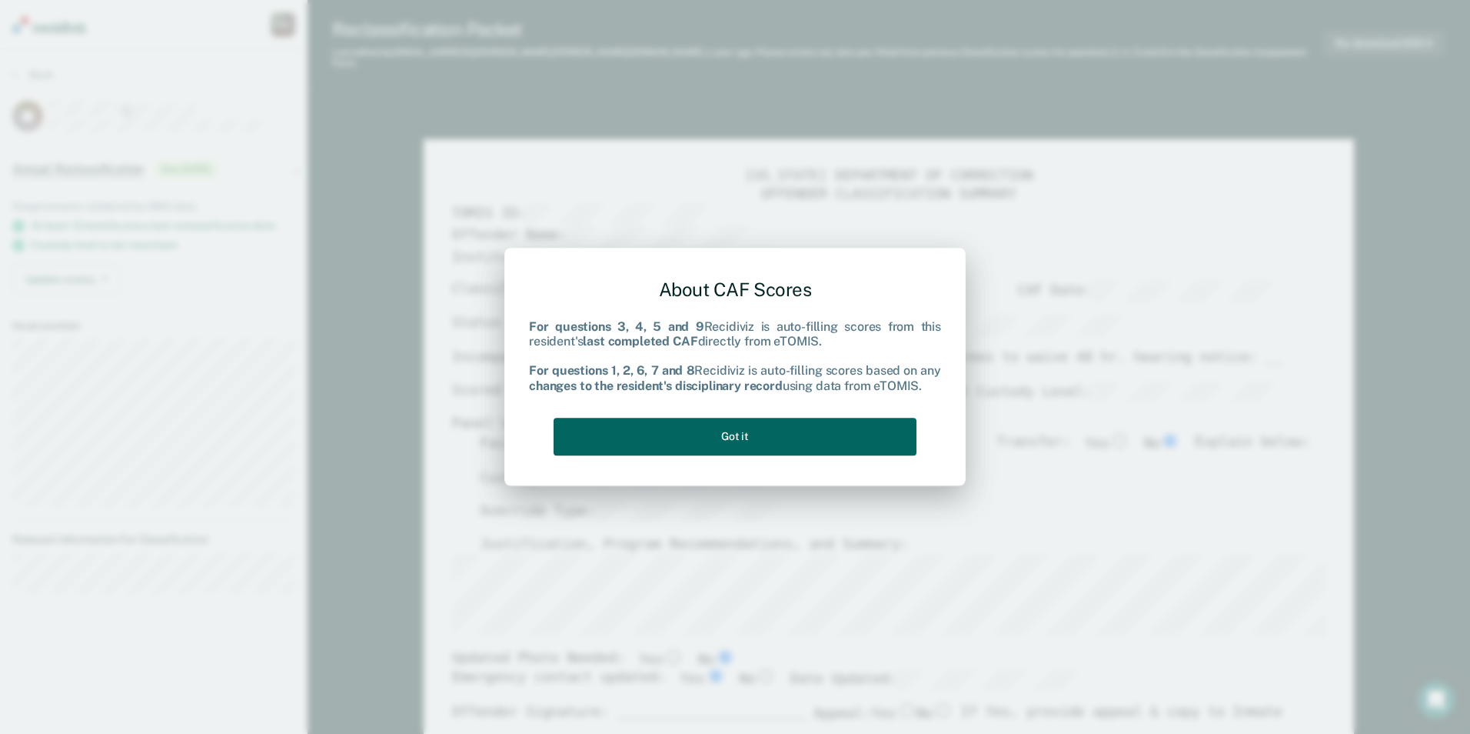
click at [728, 428] on button "Got it" at bounding box center [735, 437] width 363 height 38
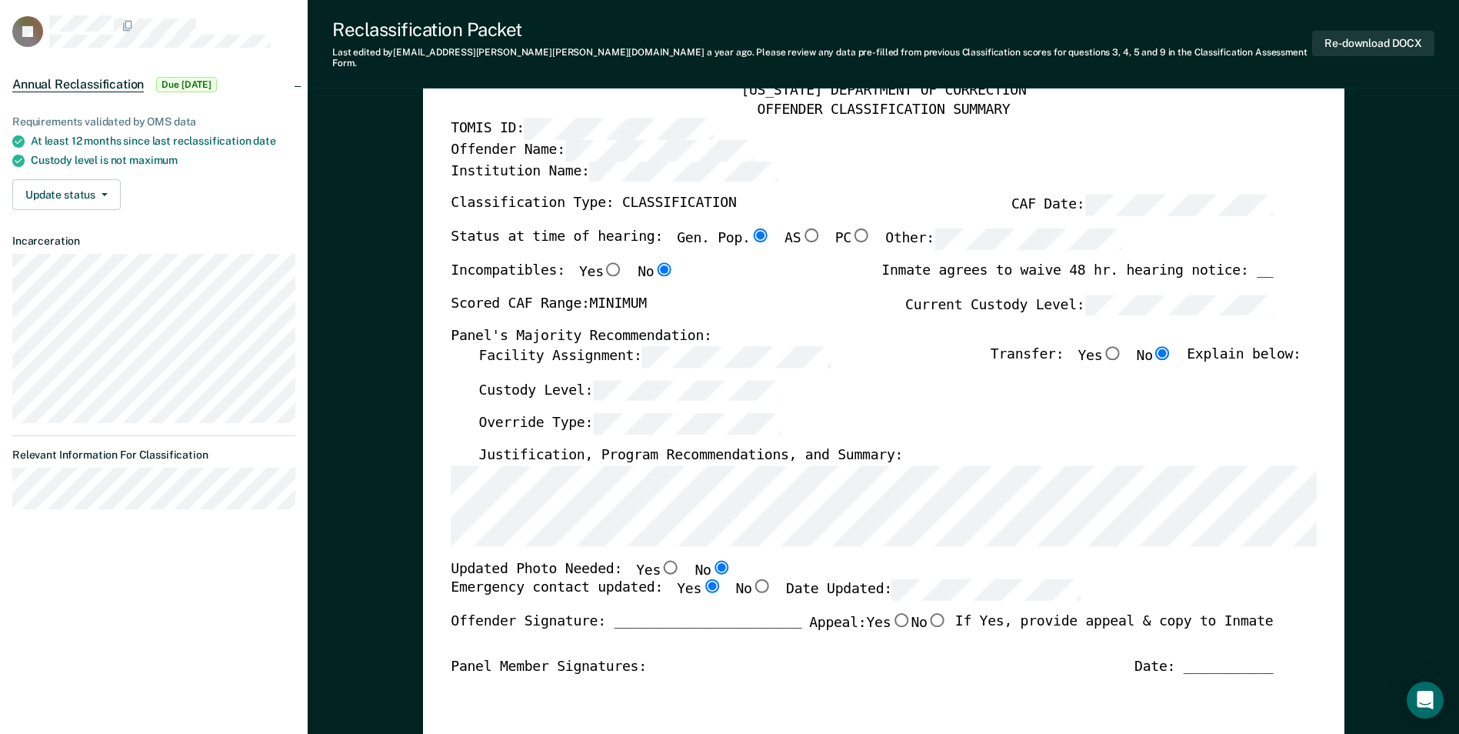
scroll to position [154, 0]
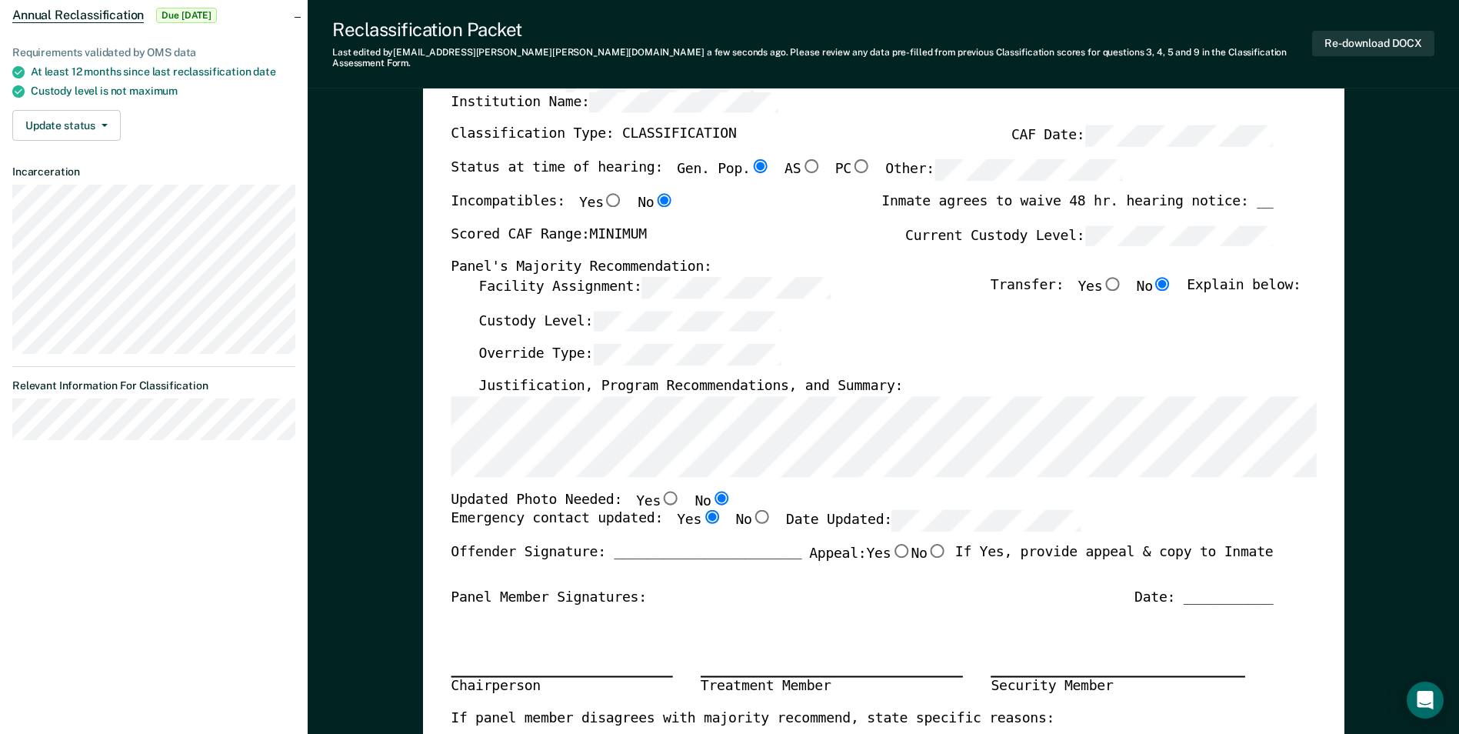
click at [978, 469] on div "[US_STATE] DEPARTMENT OF CORRECTION OFFENDER CLASSIFICATION SUMMARY TOMIS ID: O…" at bounding box center [883, 540] width 865 height 1054
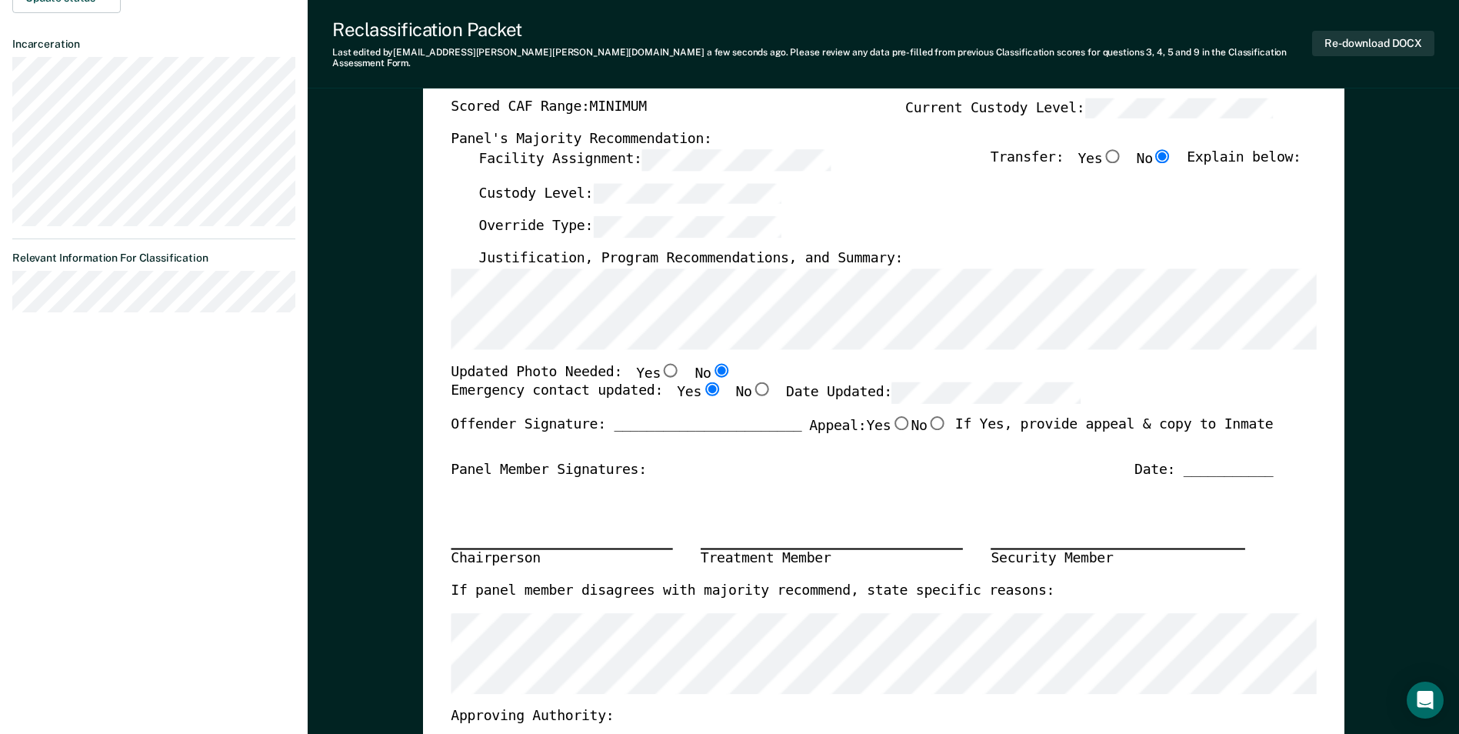
scroll to position [0, 0]
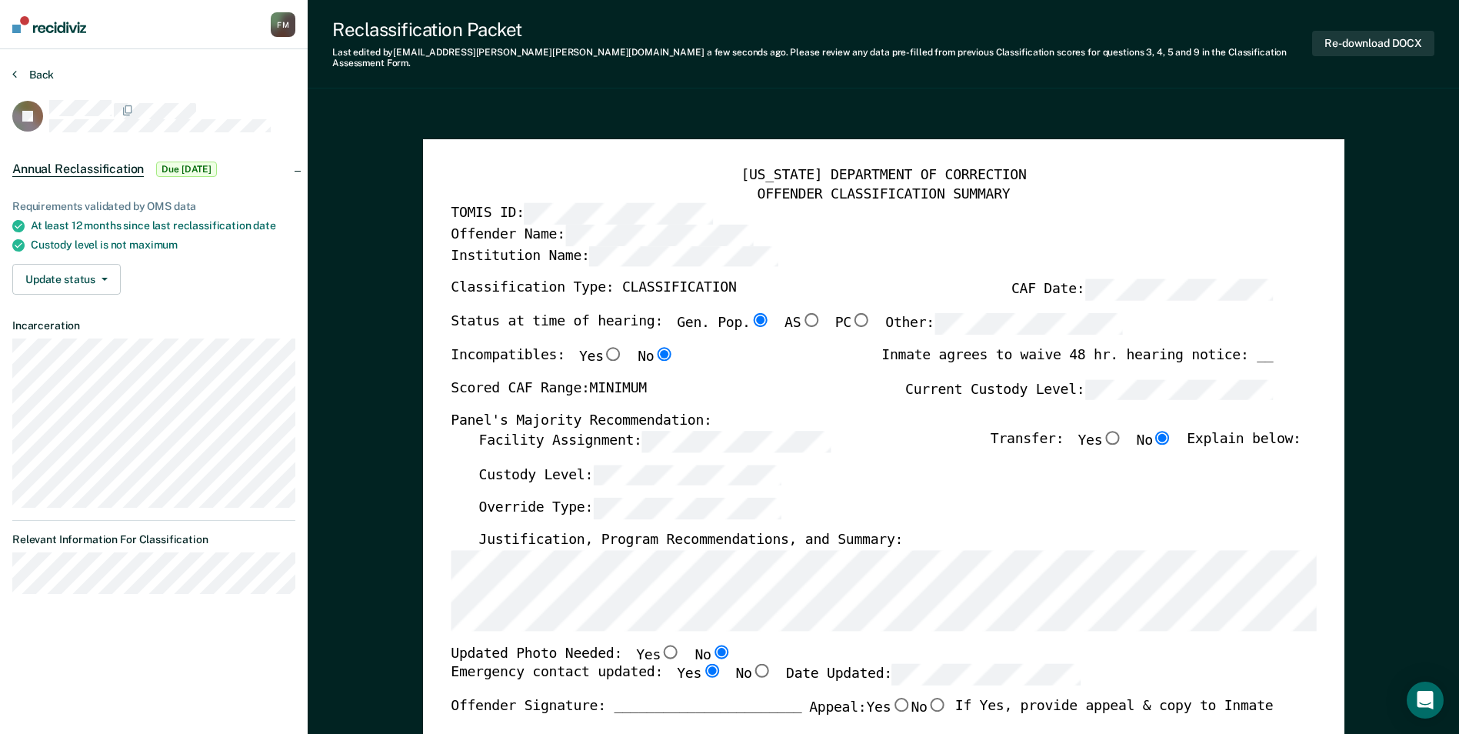
click at [37, 68] on button "Back" at bounding box center [33, 75] width 42 height 14
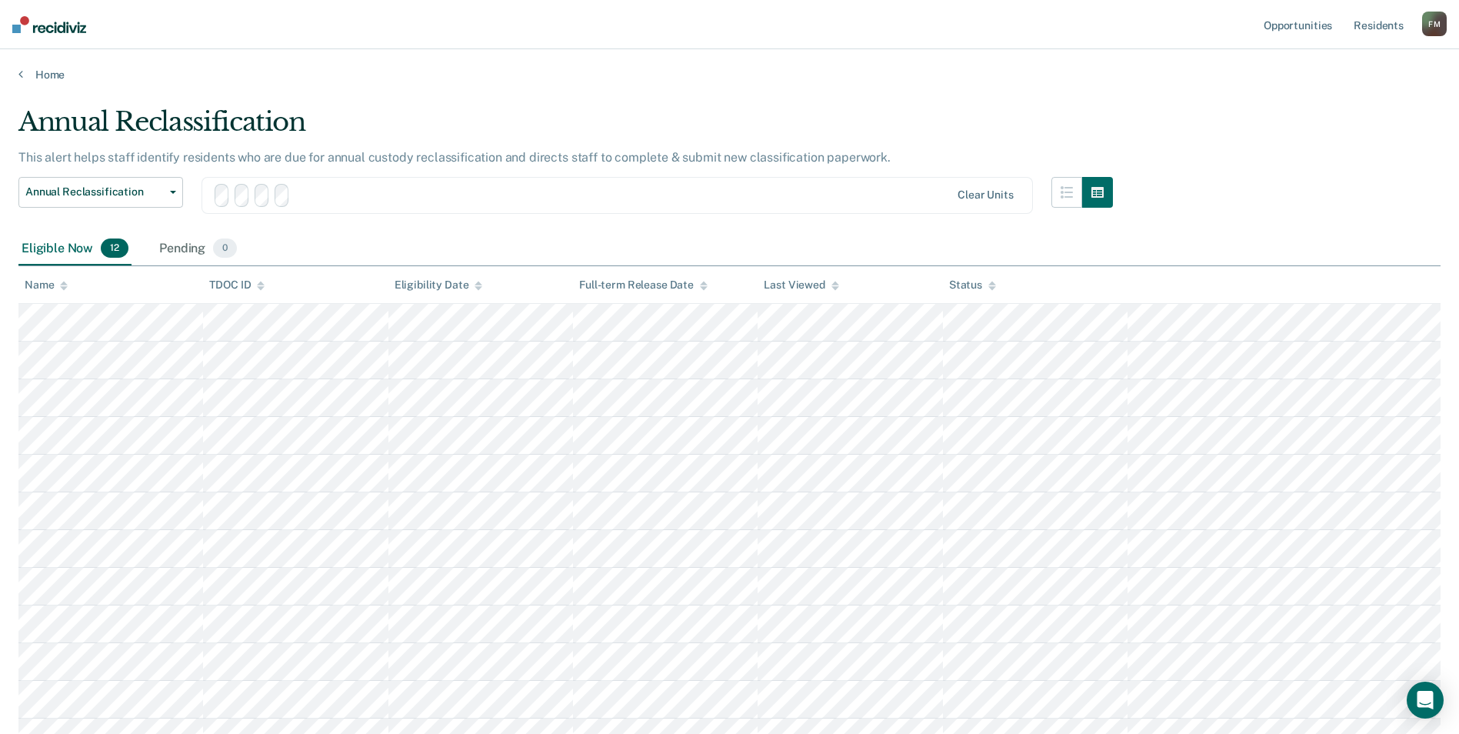
scroll to position [133, 0]
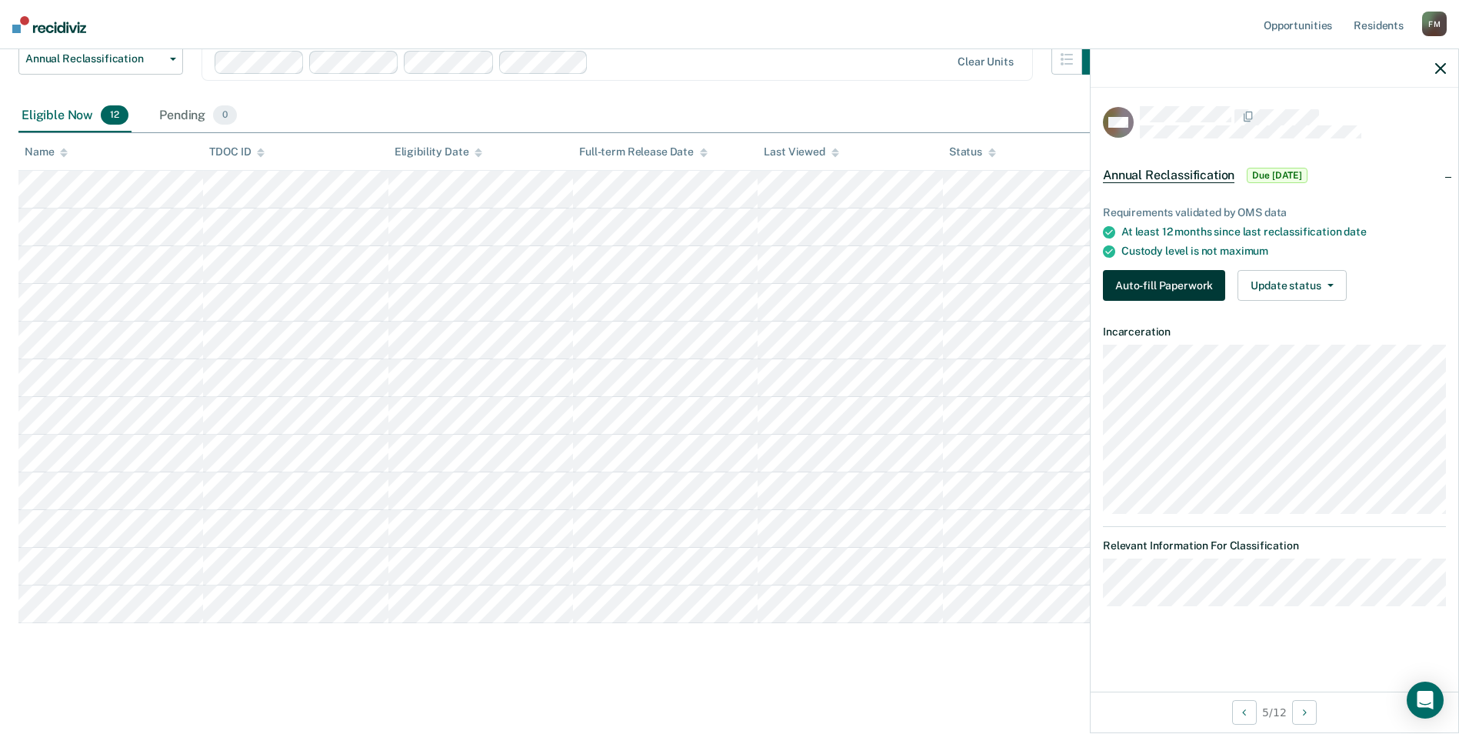
click at [1179, 286] on button "Auto-fill Paperwork" at bounding box center [1164, 285] width 122 height 31
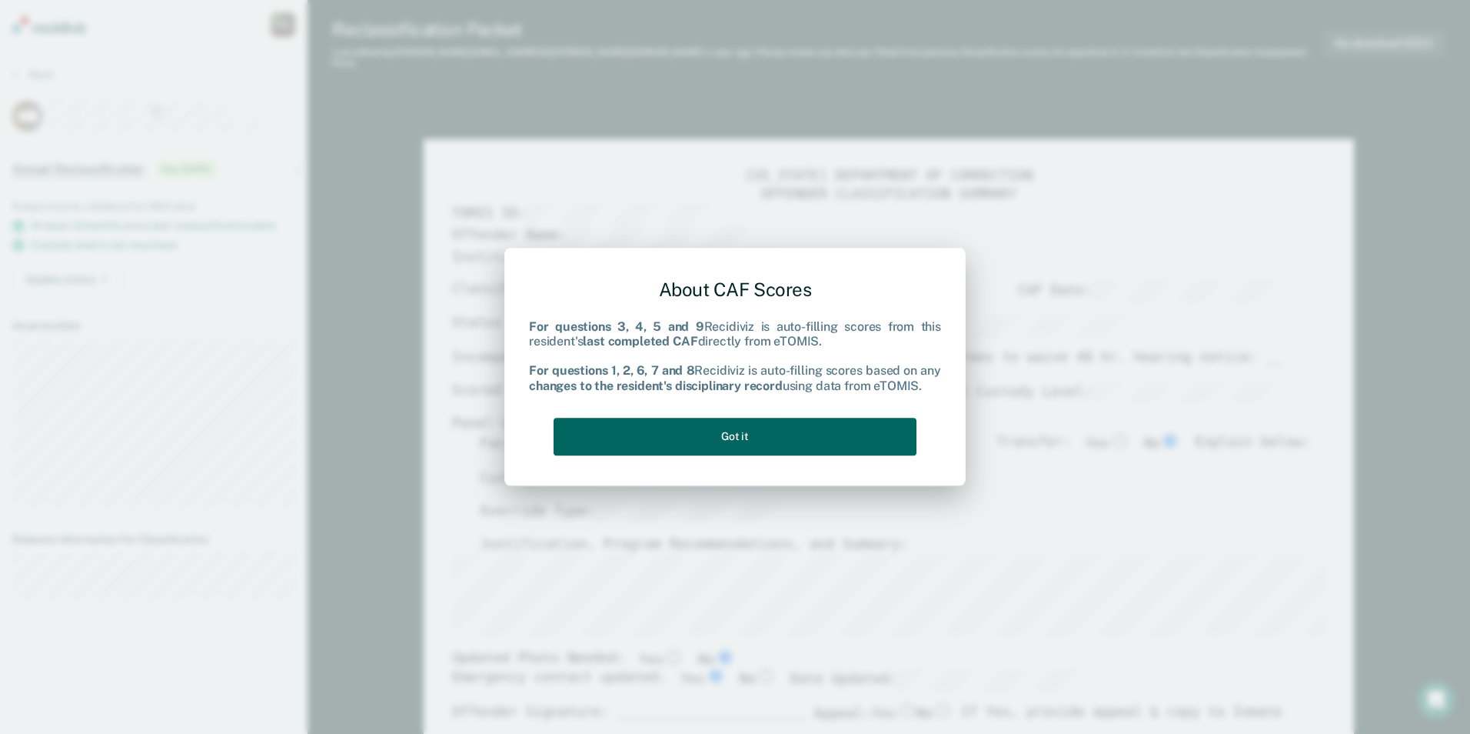
click at [768, 435] on button "Got it" at bounding box center [735, 437] width 363 height 38
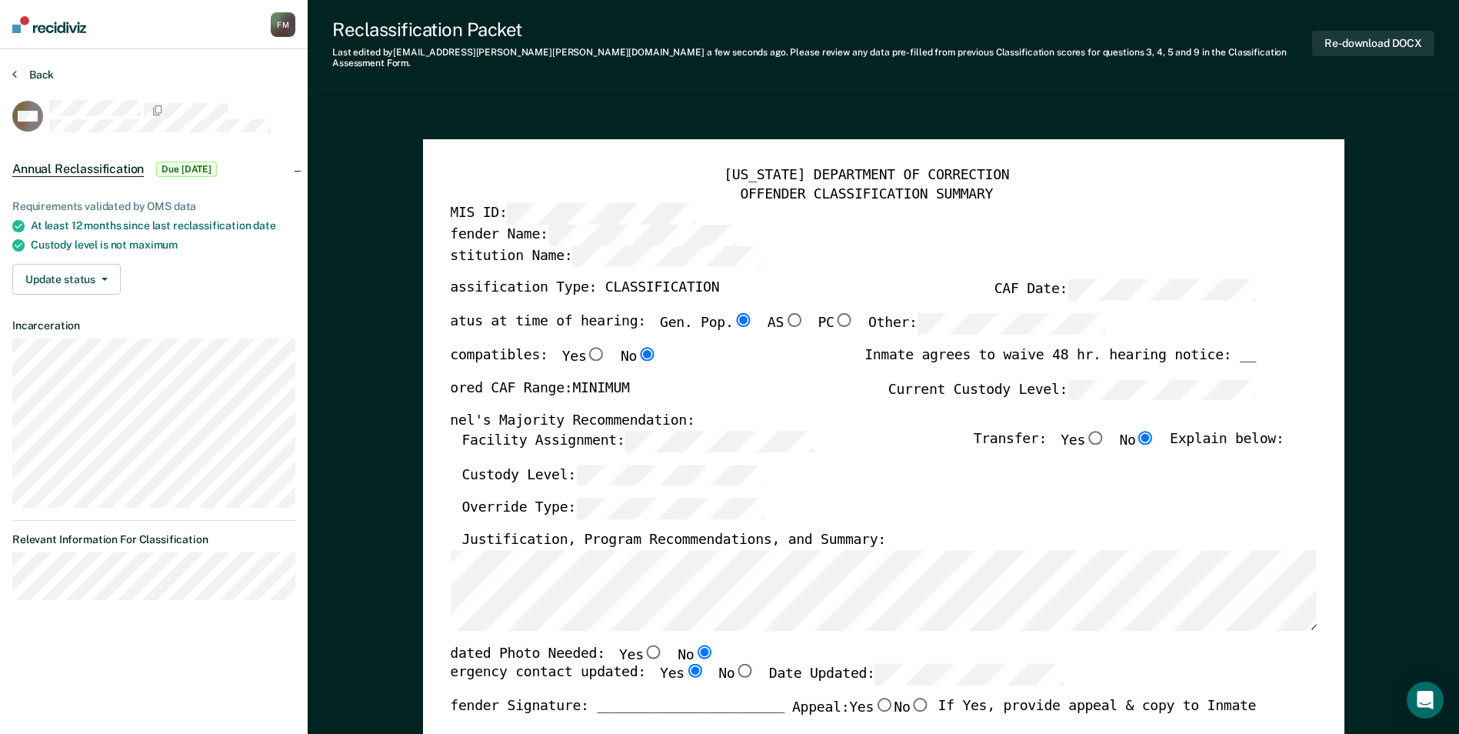
click at [35, 75] on button "Back" at bounding box center [33, 75] width 42 height 14
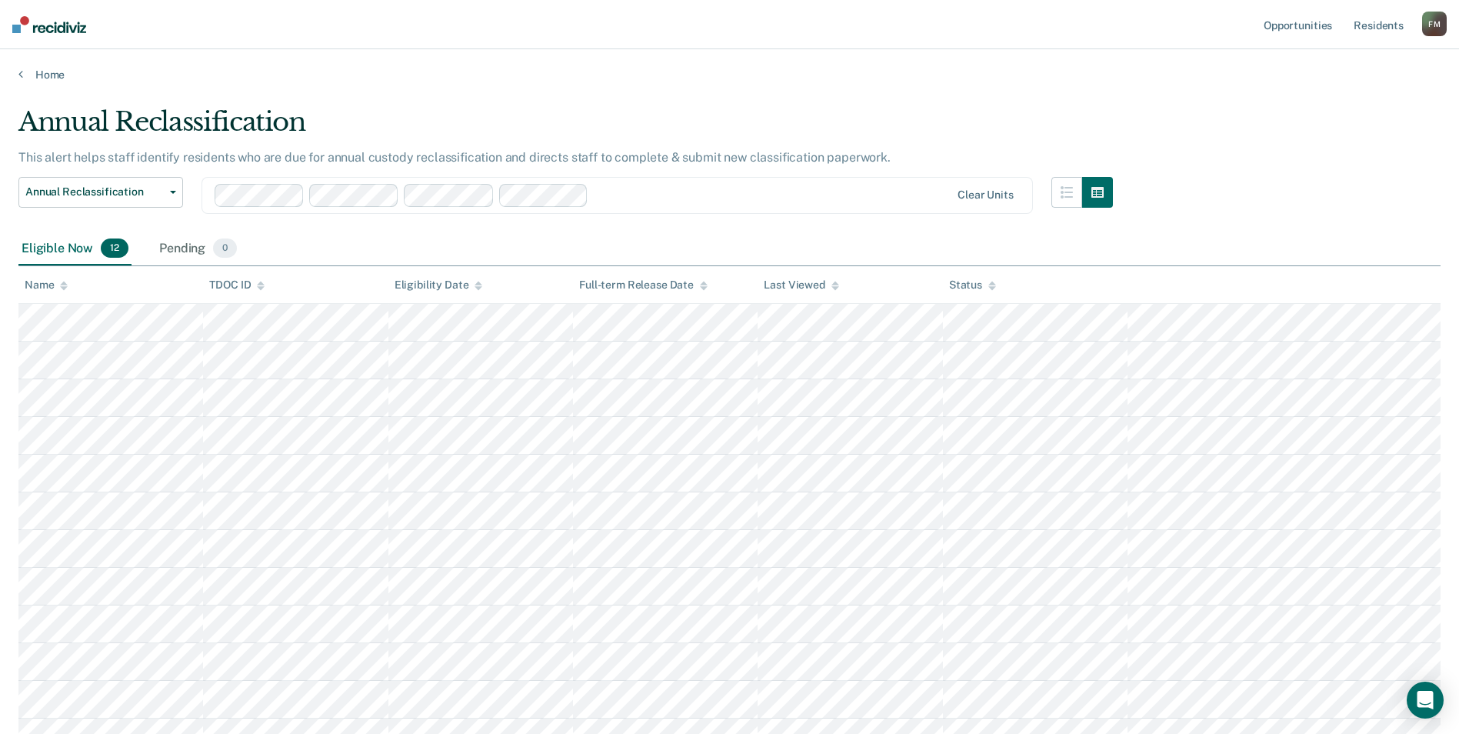
scroll to position [133, 0]
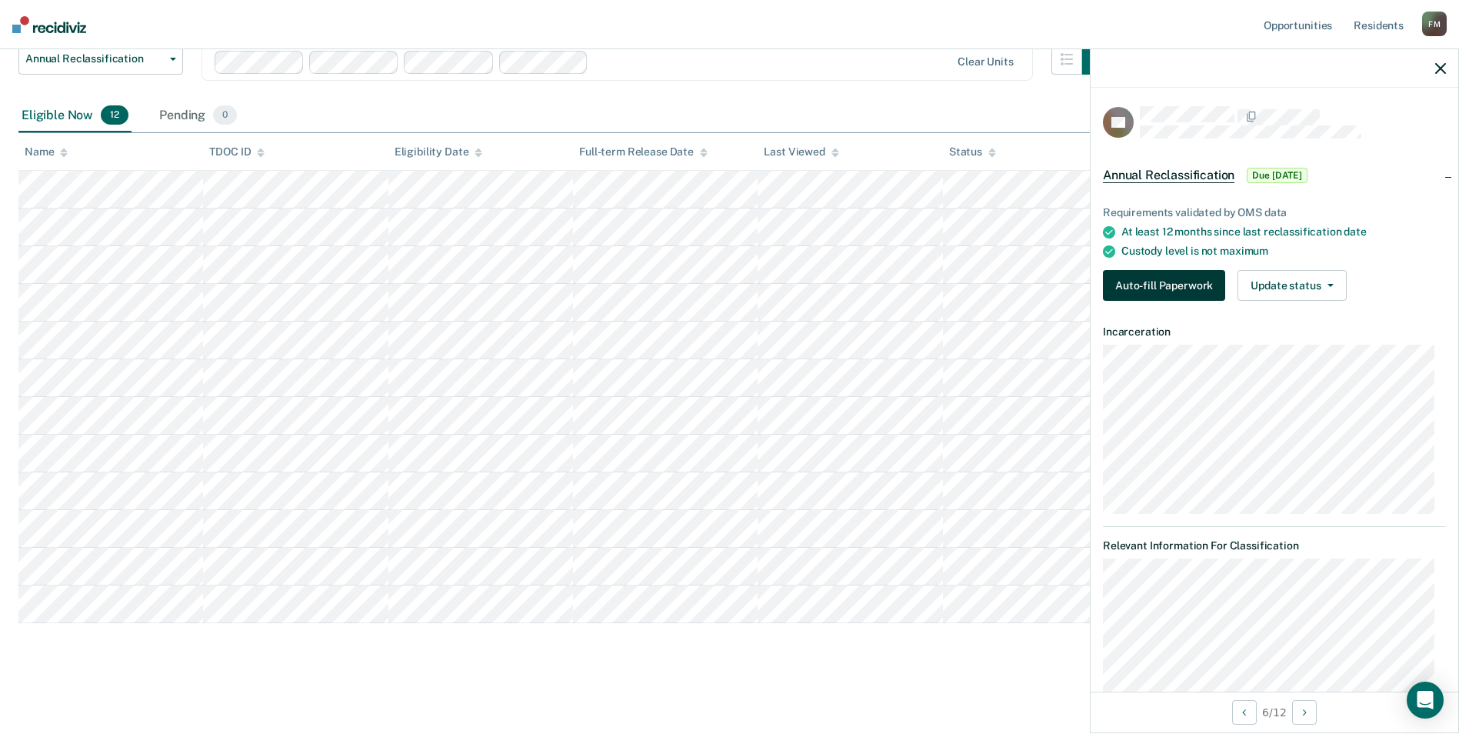
click at [1159, 291] on button "Auto-fill Paperwork" at bounding box center [1164, 285] width 122 height 31
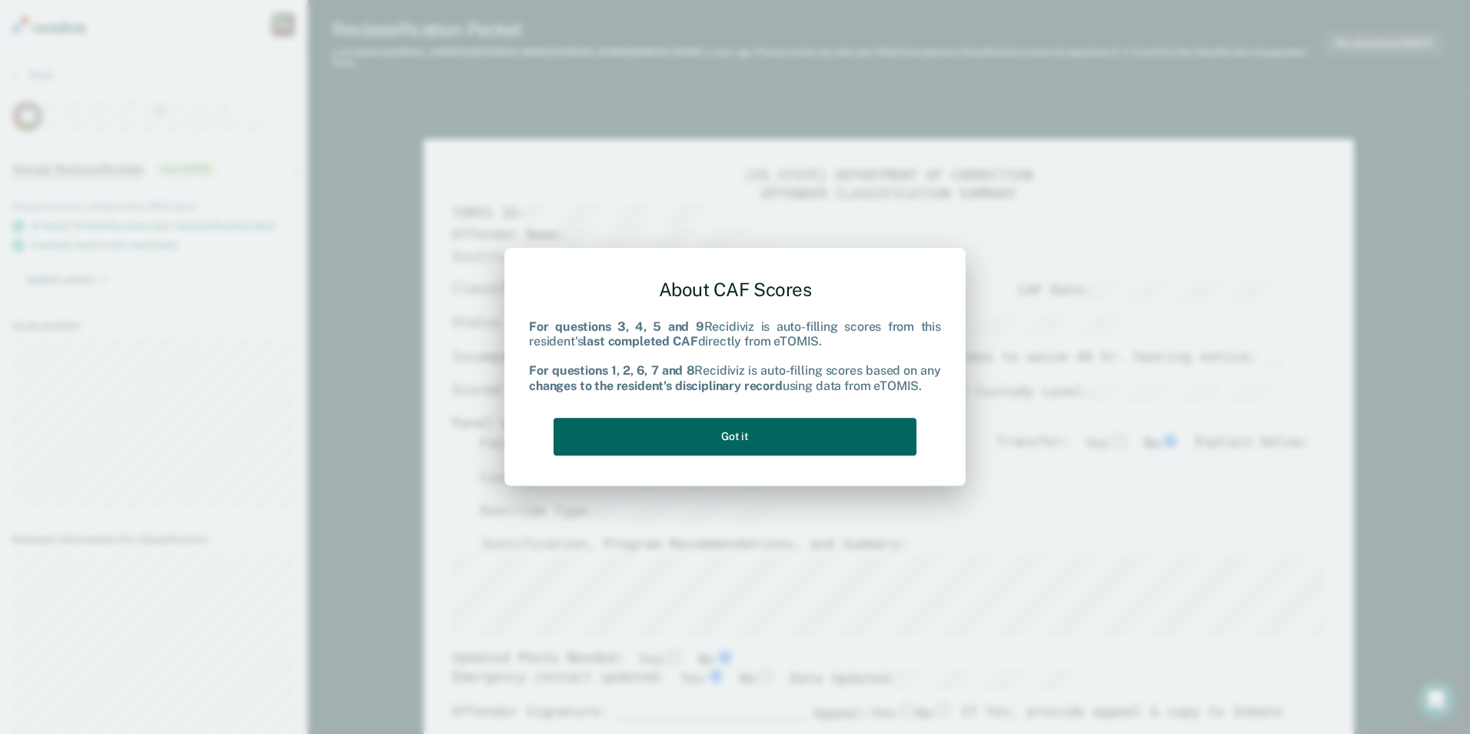
click at [718, 436] on button "Got it" at bounding box center [735, 437] width 363 height 38
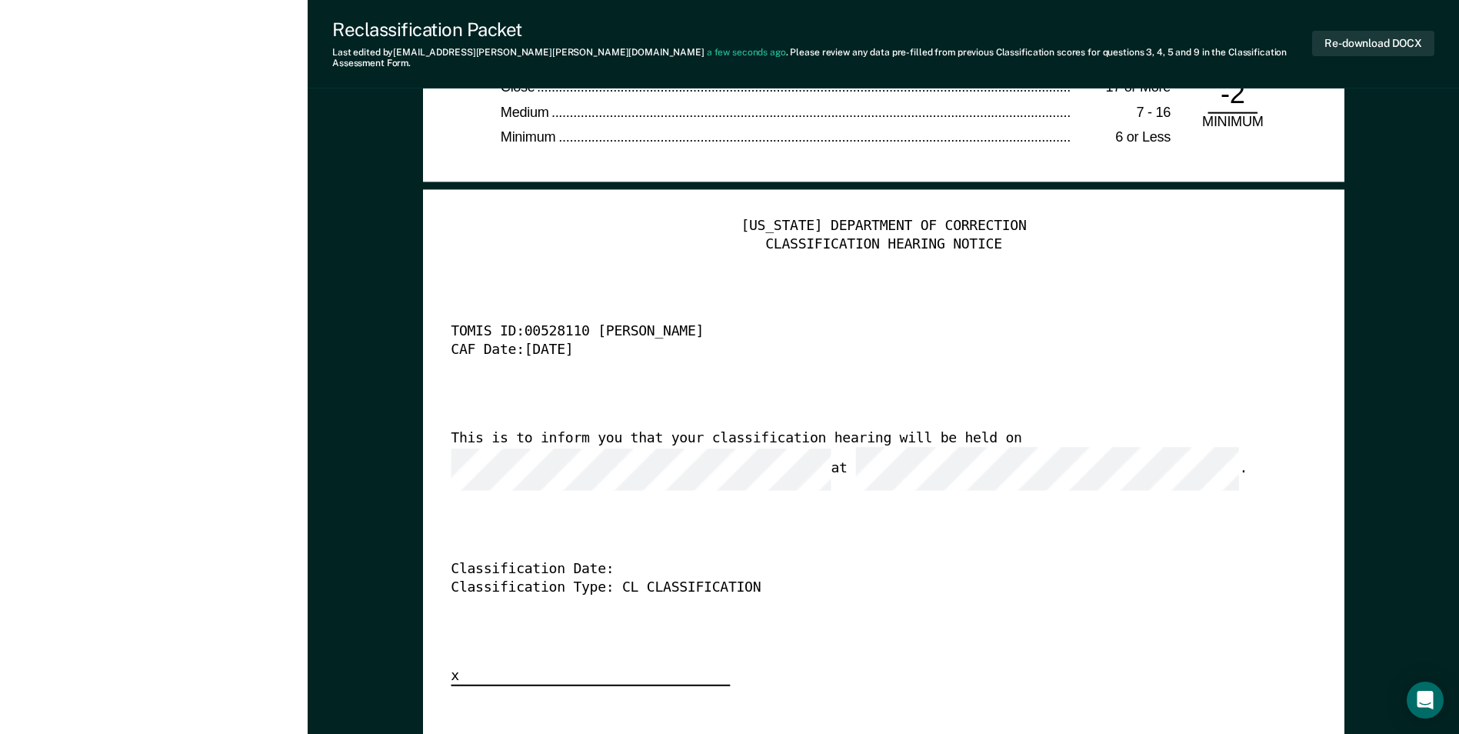
type textarea "x"
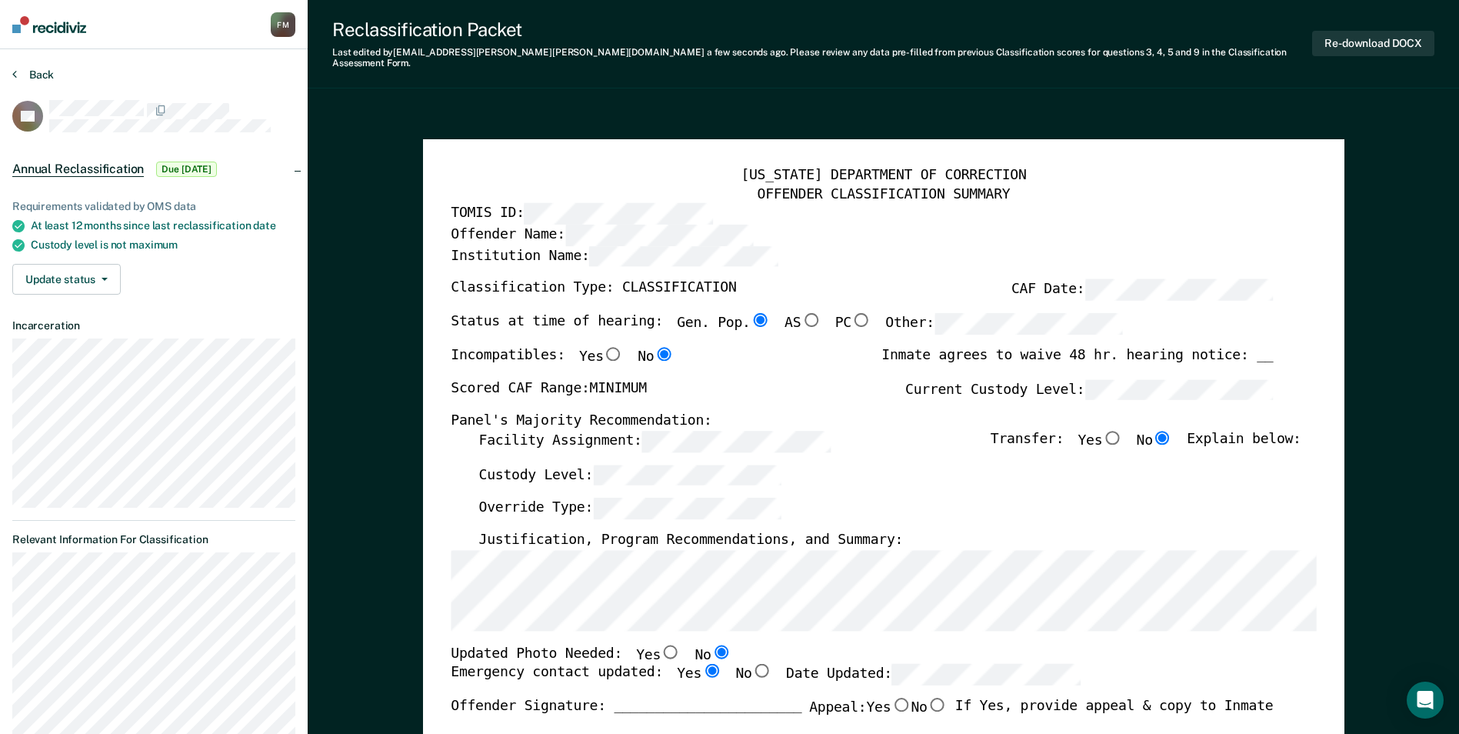
click at [37, 69] on button "Back" at bounding box center [33, 75] width 42 height 14
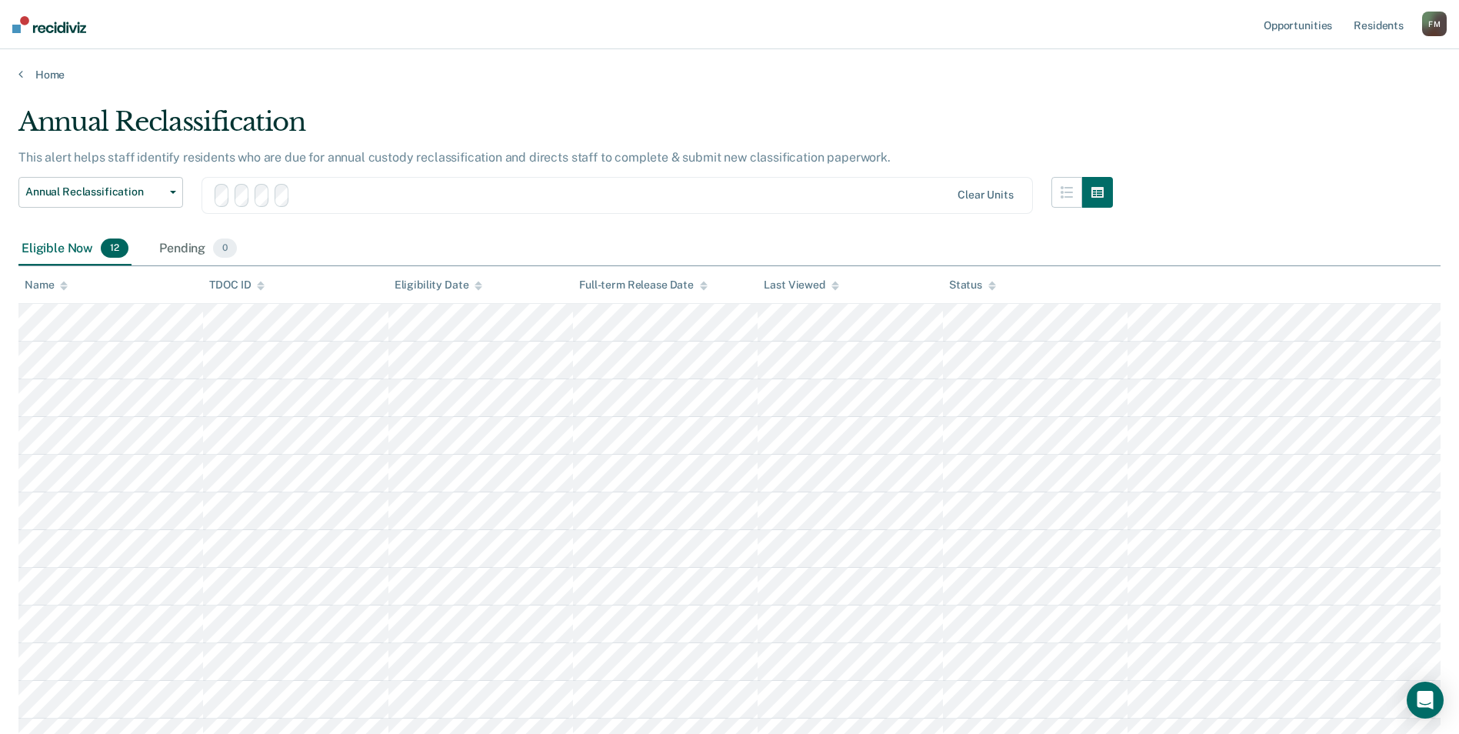
scroll to position [133, 0]
